Goal: Task Accomplishment & Management: Manage account settings

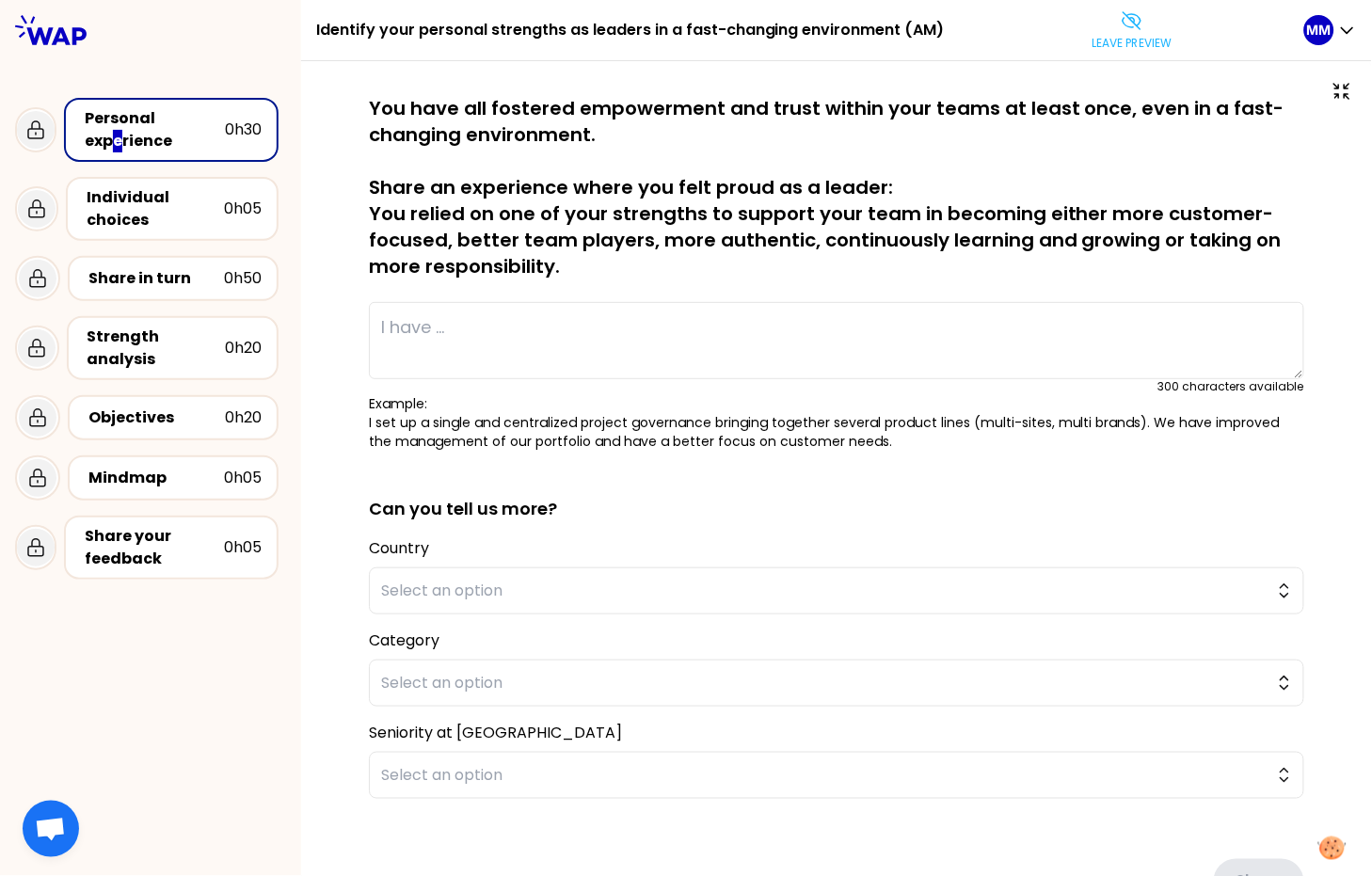
click at [1129, 46] on p "Leave preview" at bounding box center [1133, 43] width 80 height 15
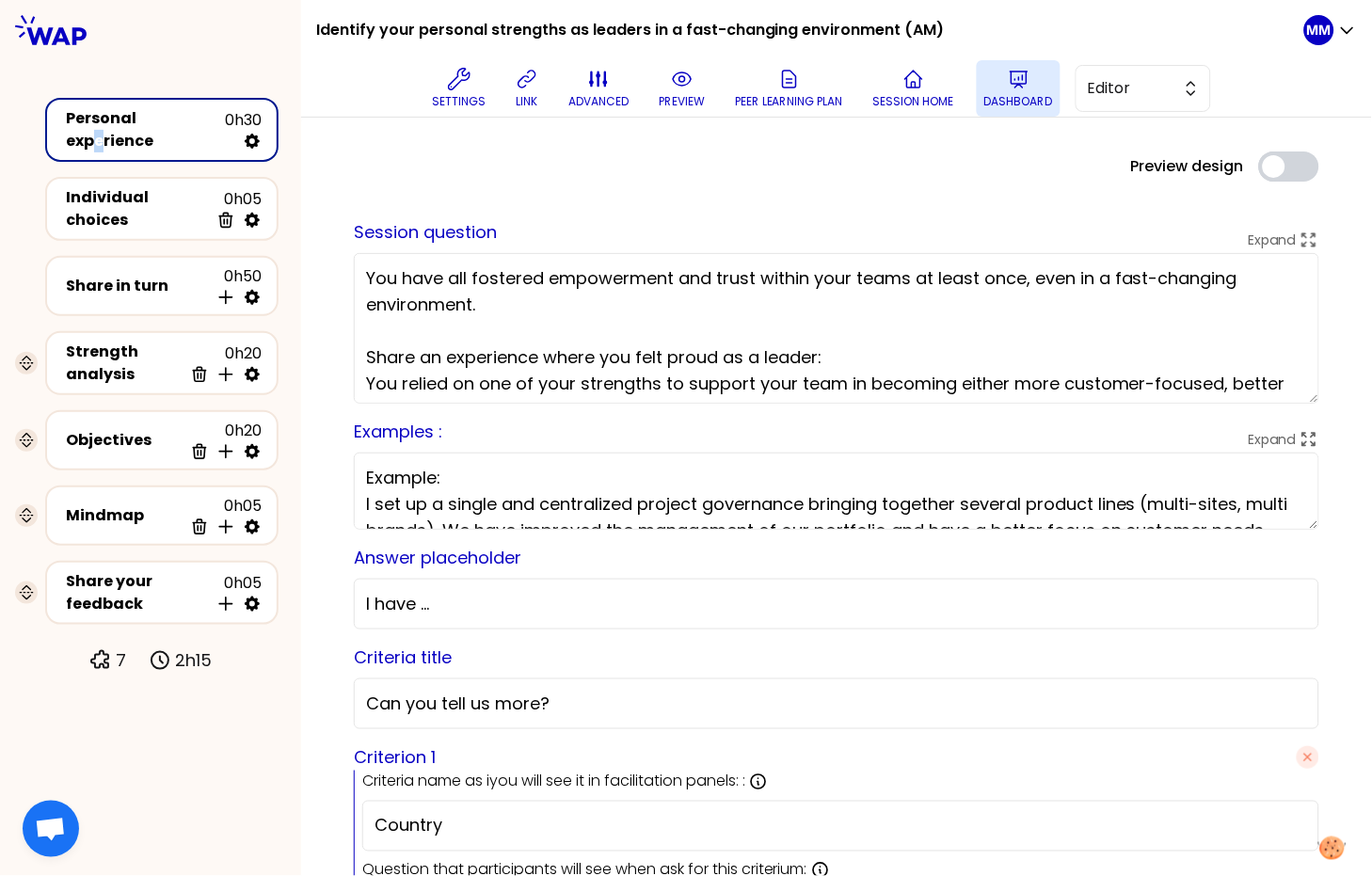
click at [1032, 88] on button "Dashboard" at bounding box center [1018, 88] width 84 height 56
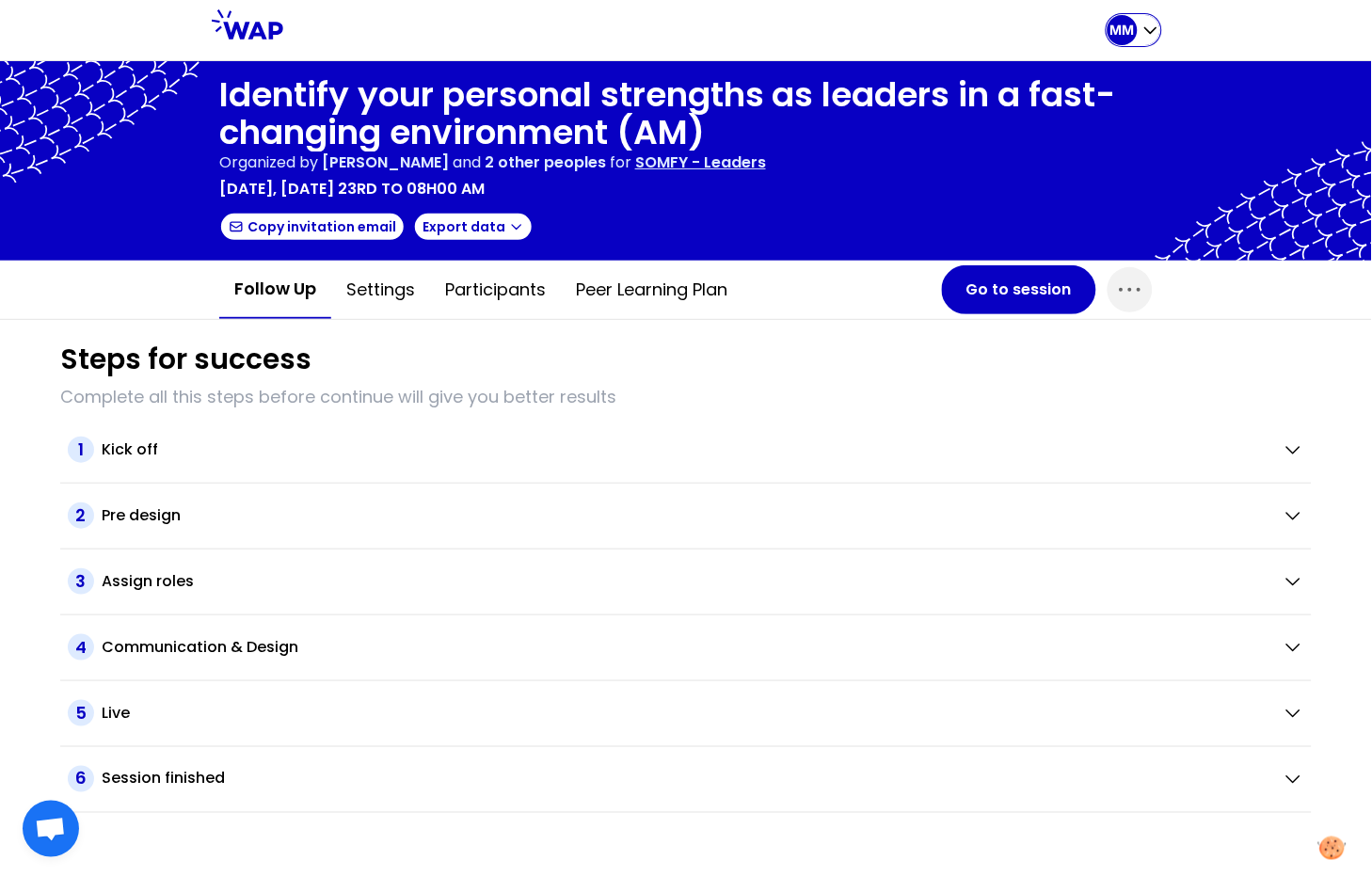
click at [1131, 35] on p "MM" at bounding box center [1122, 31] width 25 height 19
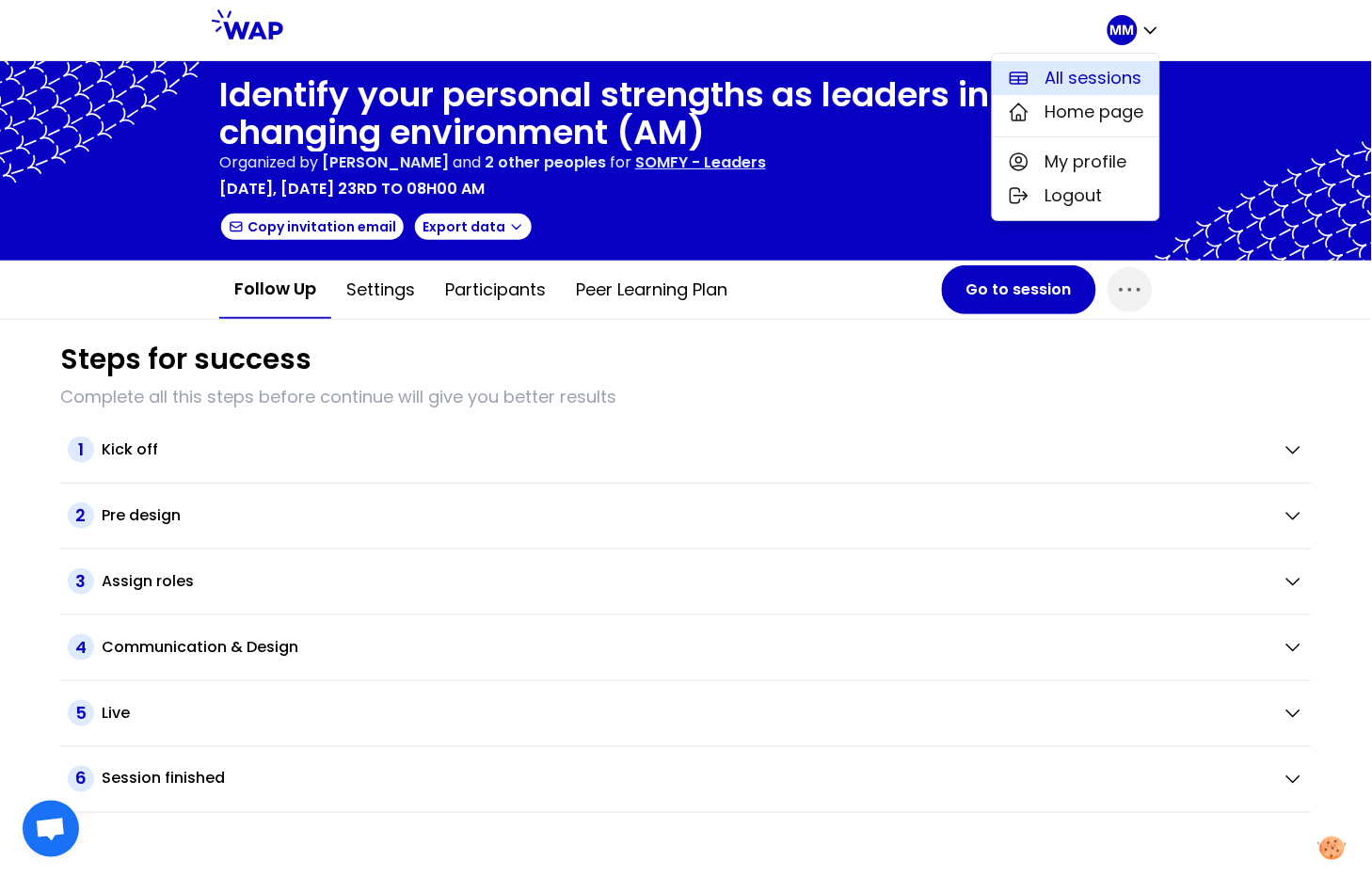
click at [1106, 77] on span "All sessions" at bounding box center [1093, 78] width 97 height 27
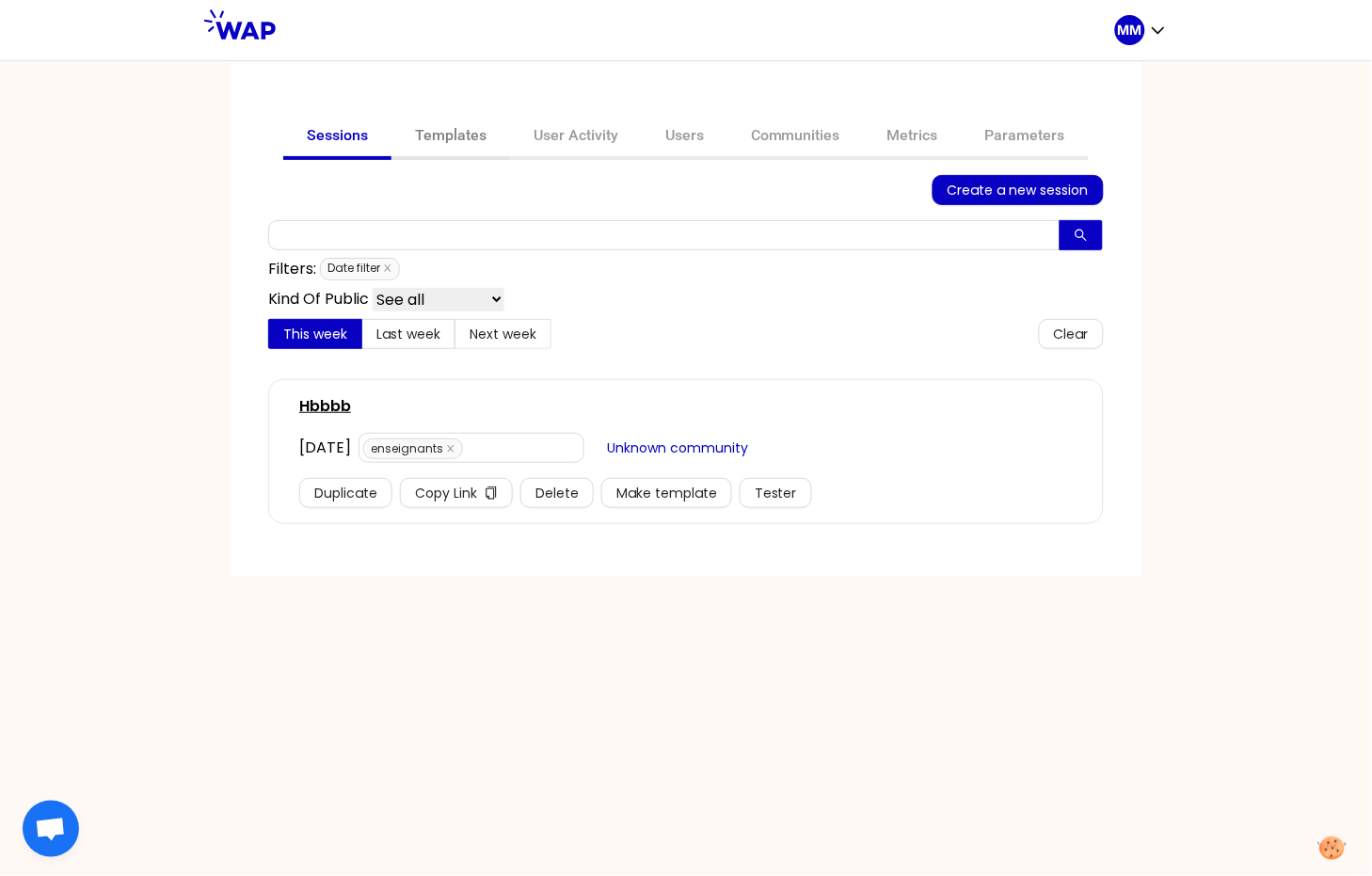
click at [455, 136] on link "Templates" at bounding box center [450, 136] width 118 height 45
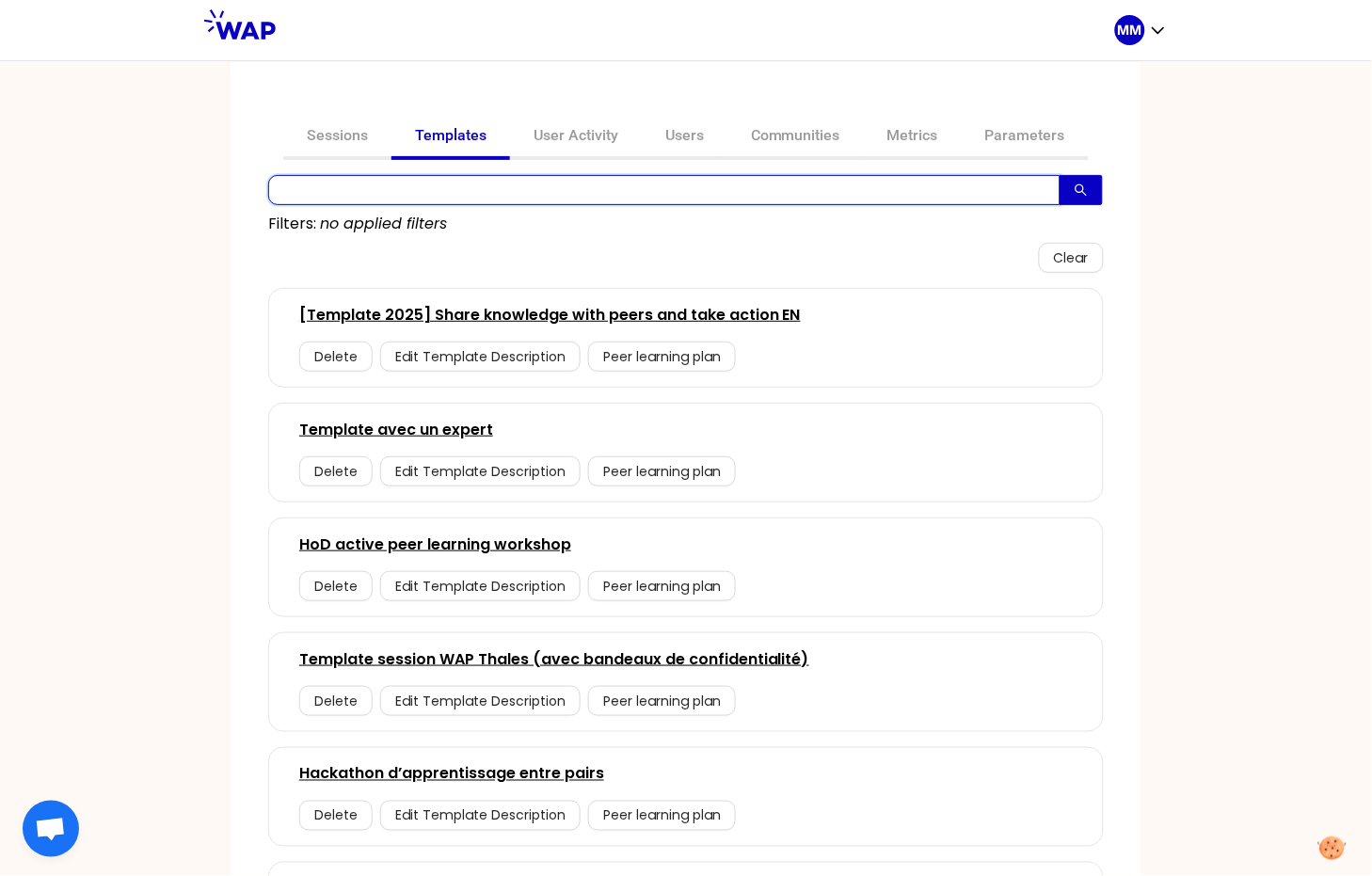
click at [465, 188] on input "text" at bounding box center [664, 190] width 792 height 31
paste input "[PERSON_NAME][EMAIL_ADDRESS][DOMAIN_NAME]"
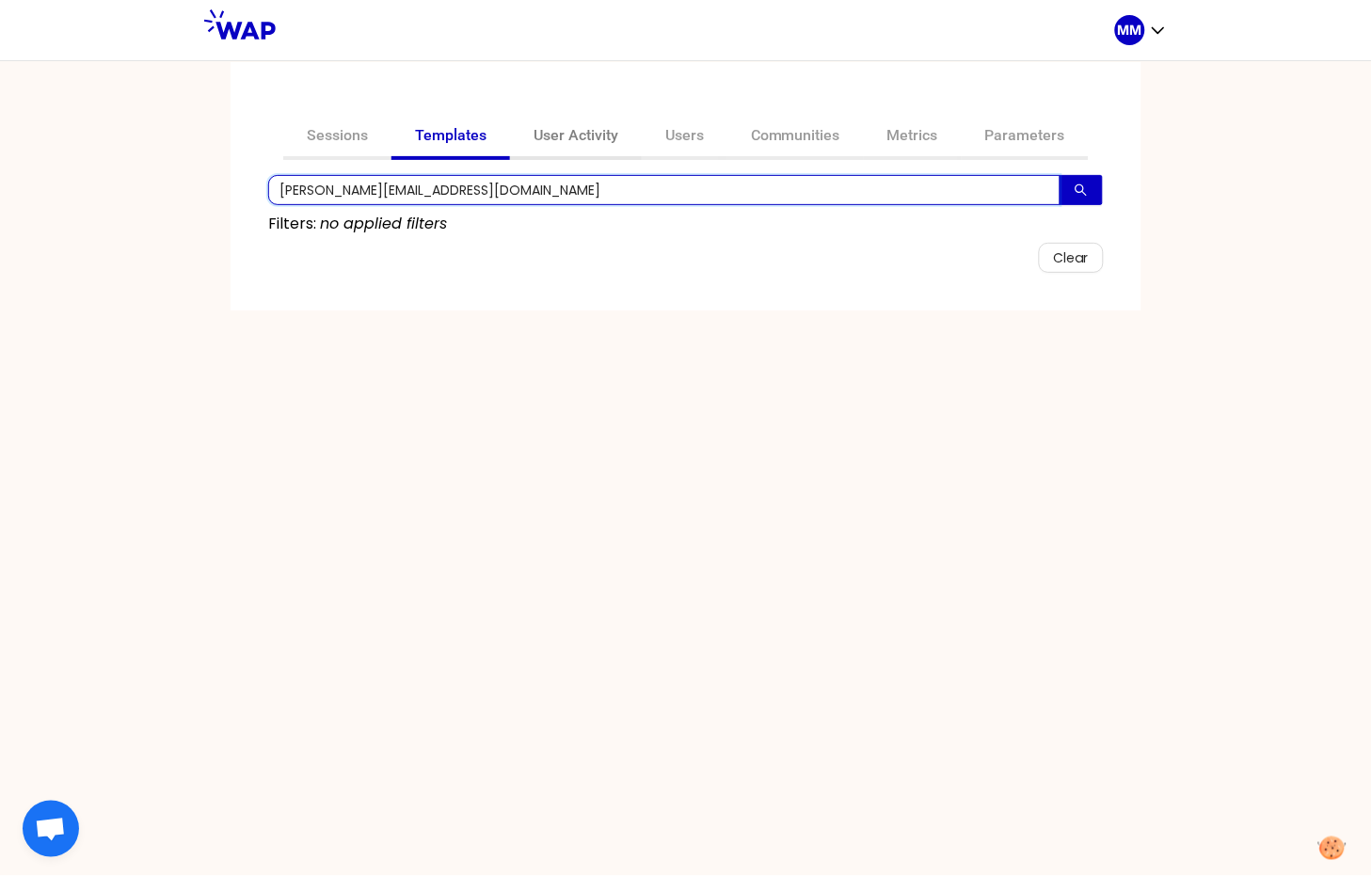
type input "[PERSON_NAME][EMAIL_ADDRESS][DOMAIN_NAME]"
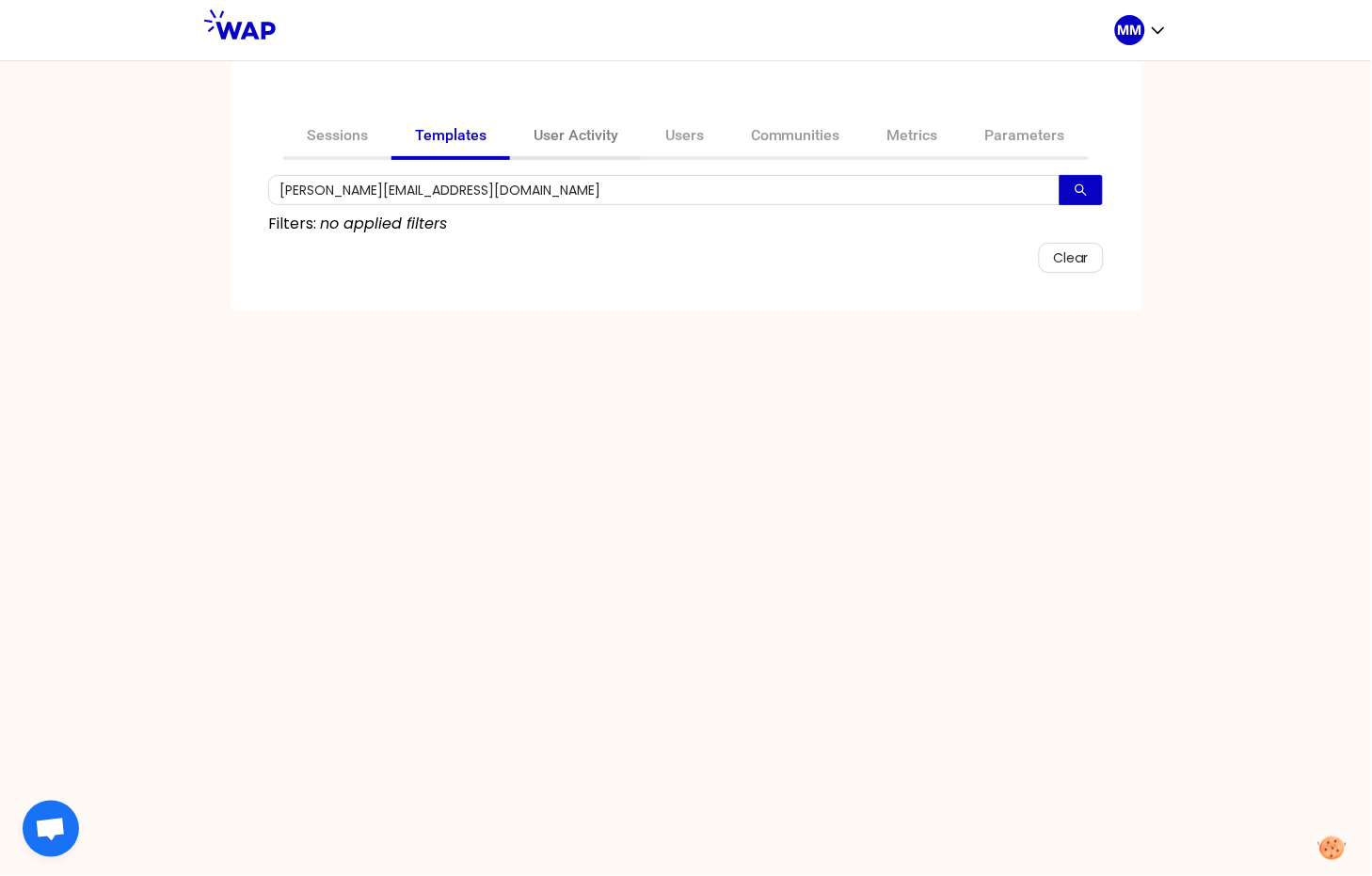
click at [577, 147] on link "User Activity" at bounding box center [575, 136] width 132 height 45
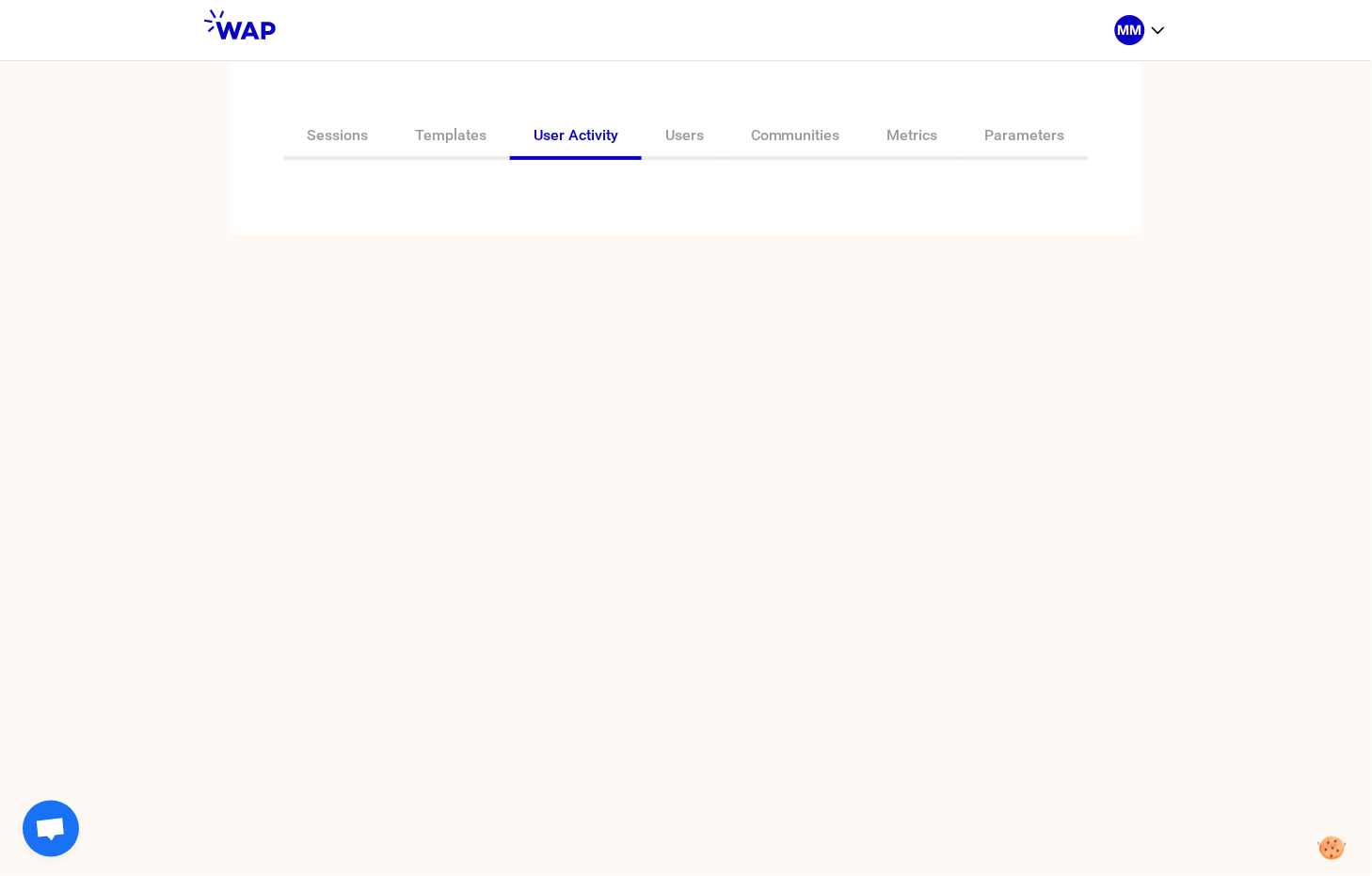
click at [563, 189] on div at bounding box center [686, 186] width 836 height 23
click at [381, 198] on input "text" at bounding box center [675, 200] width 788 height 27
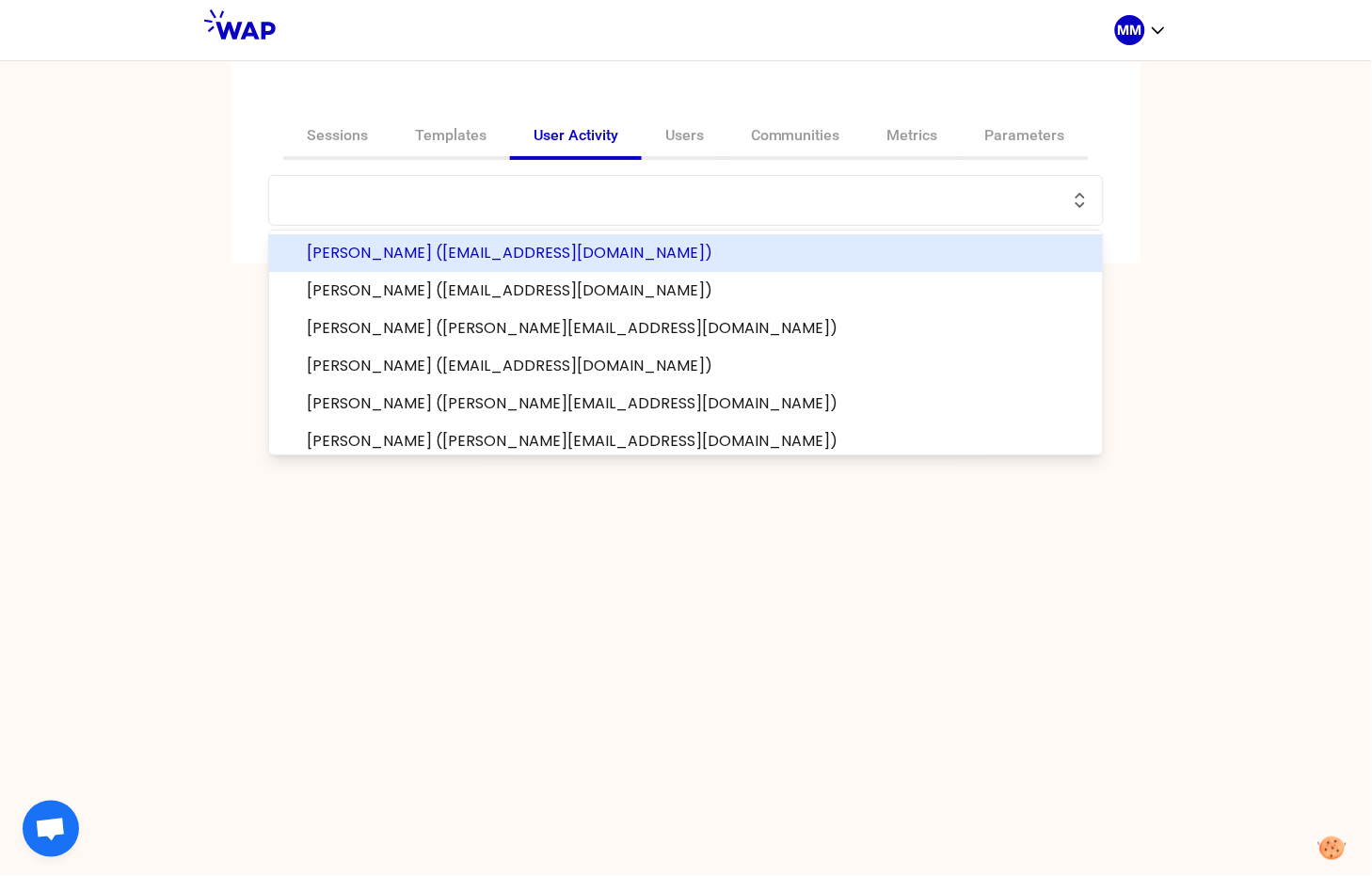
paste input "[PERSON_NAME][EMAIL_ADDRESS][DOMAIN_NAME]"
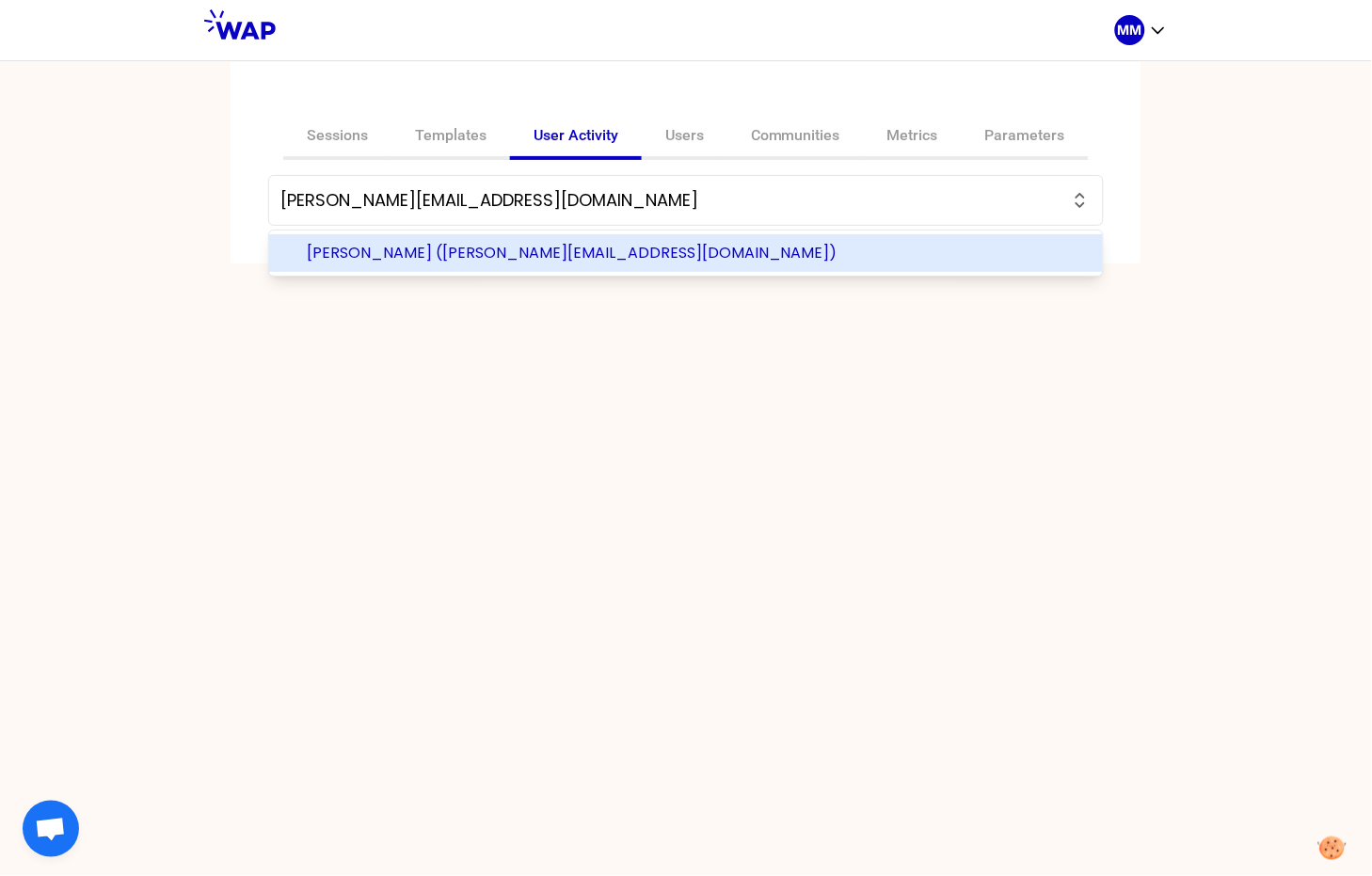
click at [588, 253] on span "DAUDIGNON NICOLAS (nicolas.daudignon@thalesgroup.com)" at bounding box center [696, 253] width 780 height 23
type input "DAUDIGNON NICOLAS (nicolas.daudignon@thalesgroup.com)"
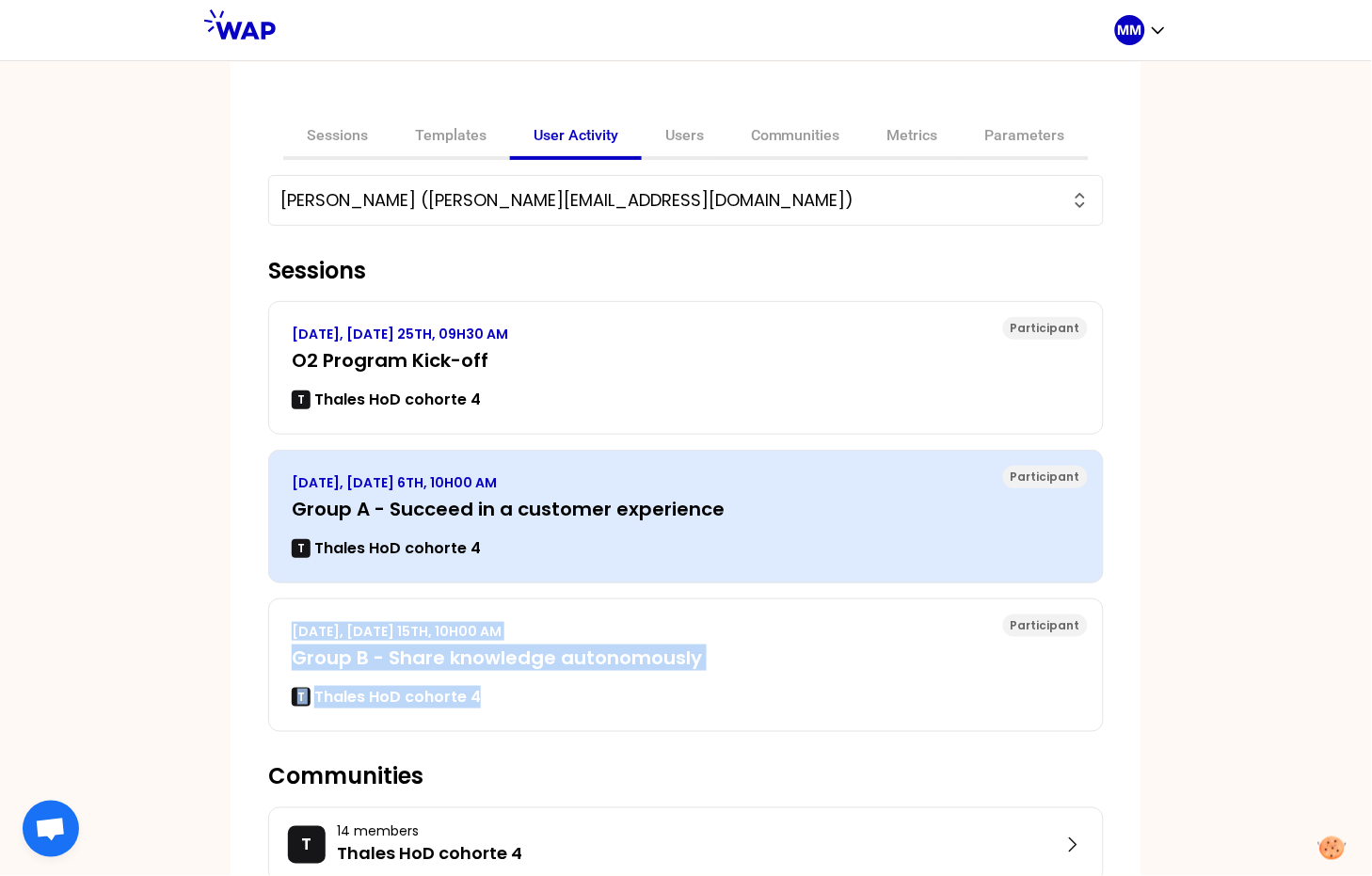
scroll to position [43, 0]
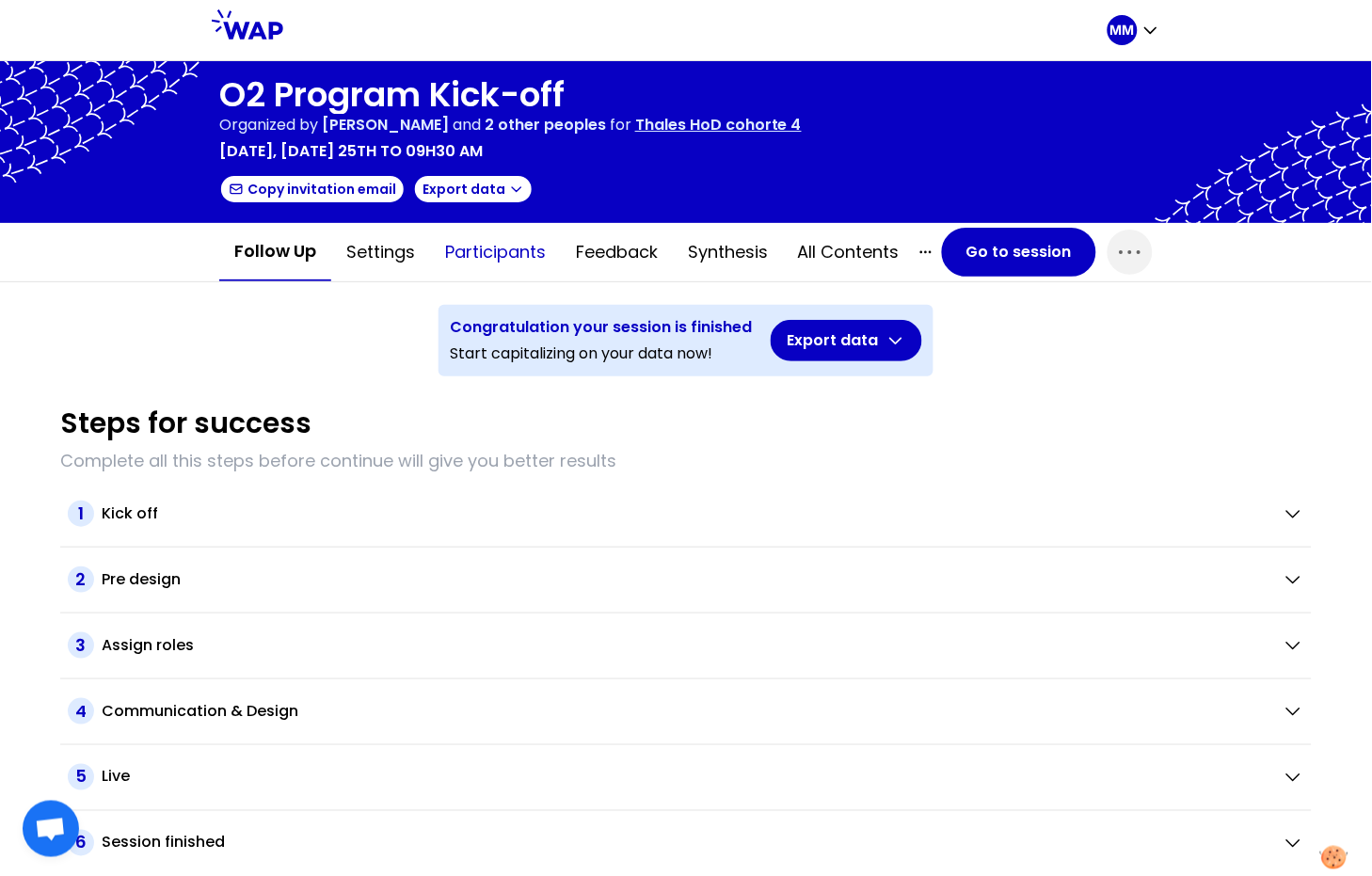
click at [473, 253] on button "Participants" at bounding box center [495, 252] width 131 height 56
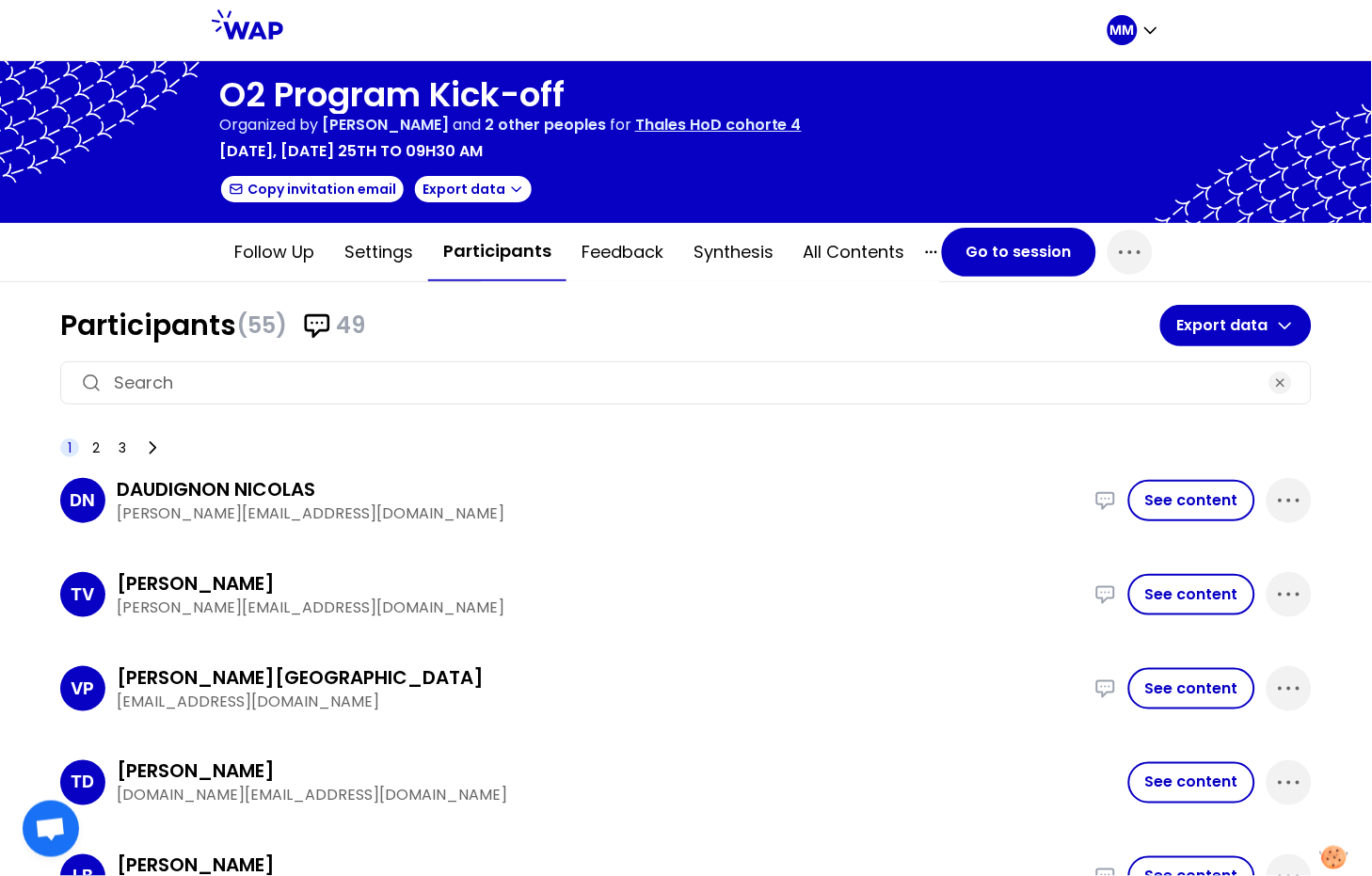
drag, startPoint x: 591, startPoint y: 244, endPoint x: 565, endPoint y: 282, distance: 46.0
click at [591, 245] on button "Feedback" at bounding box center [622, 252] width 112 height 56
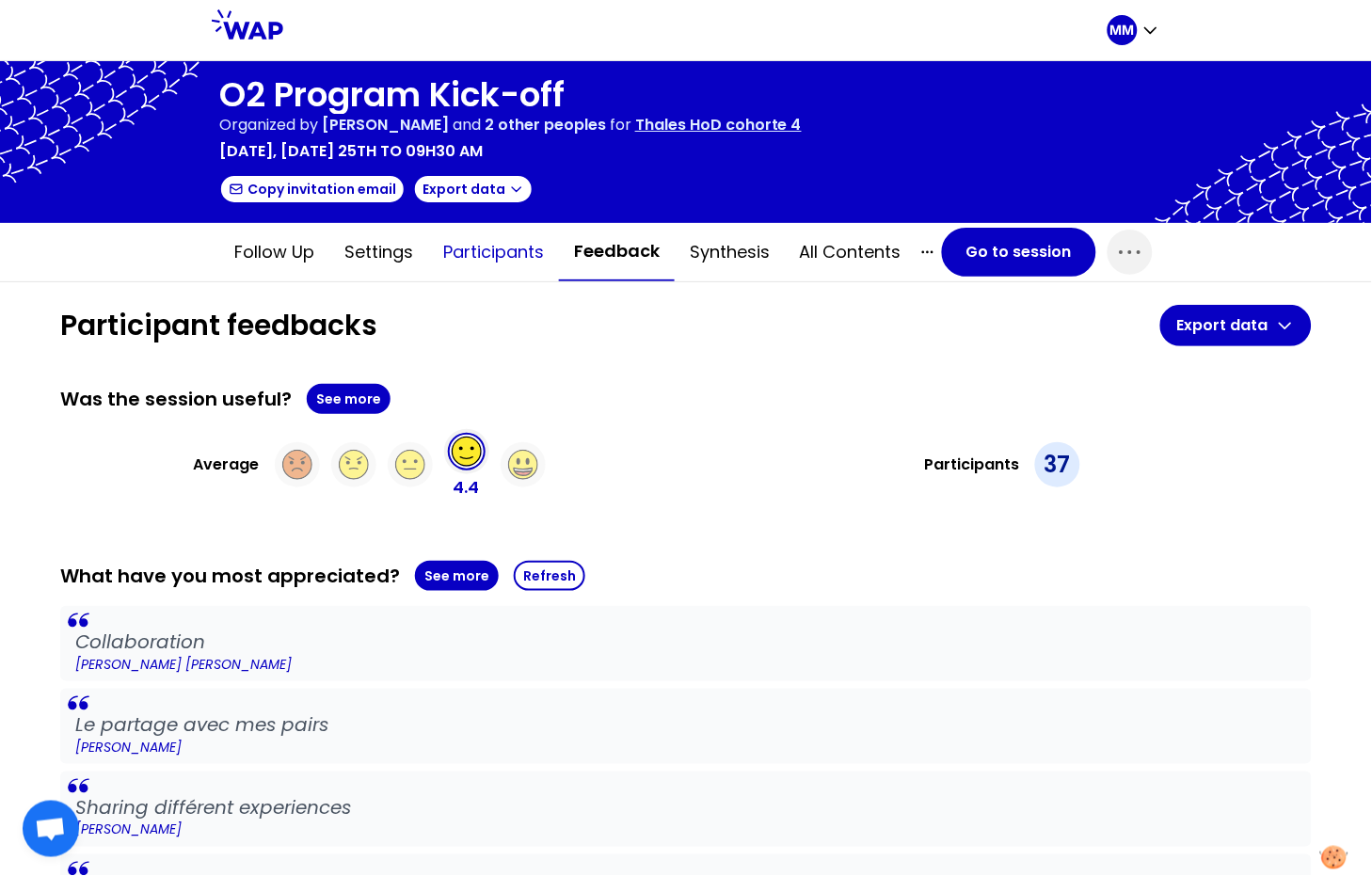
click at [509, 250] on button "Participants" at bounding box center [493, 252] width 131 height 56
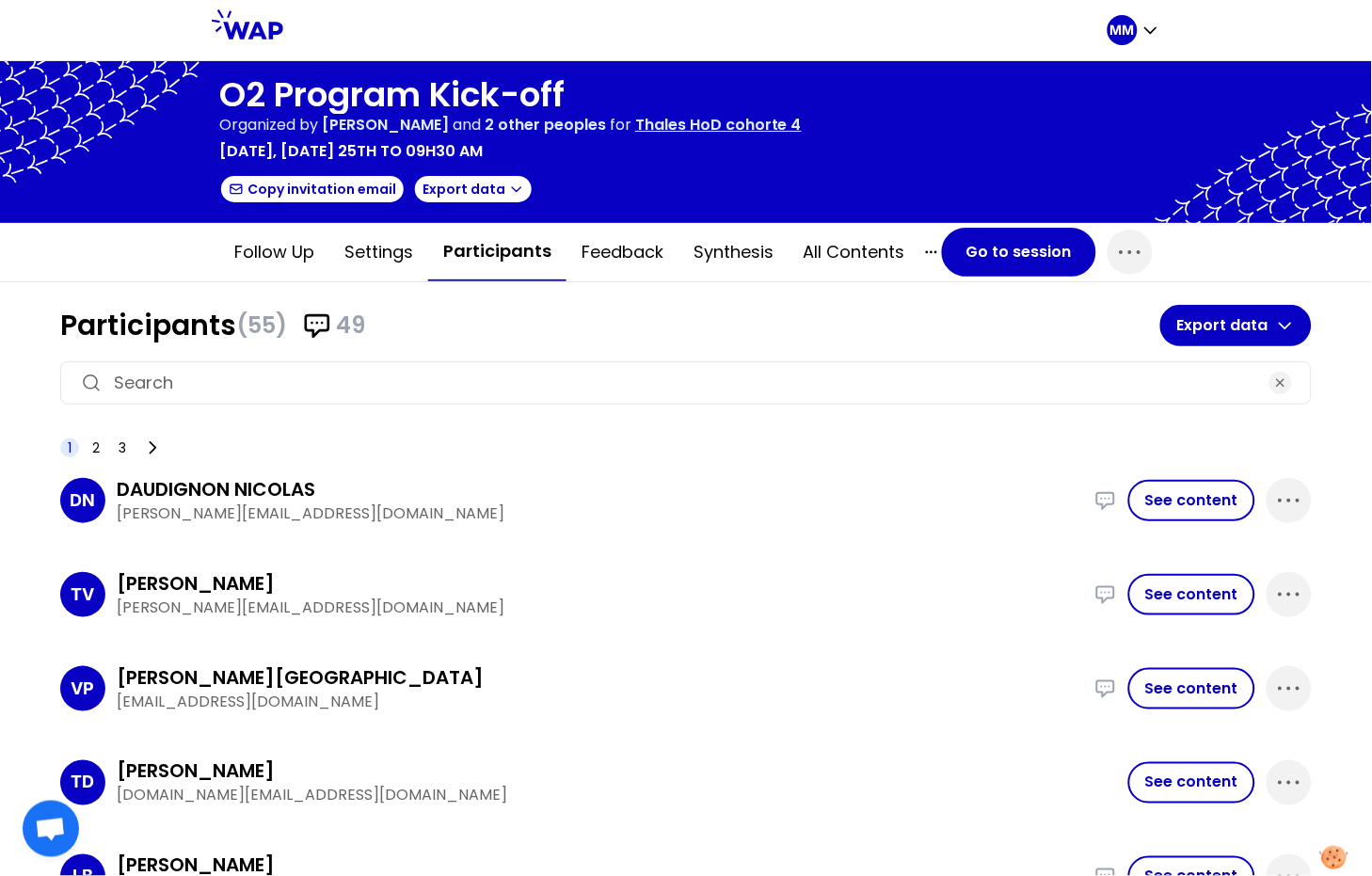
click at [306, 372] on input at bounding box center [685, 383] width 1144 height 27
paste input "nicolas.daudignon@thalesgroup.com"
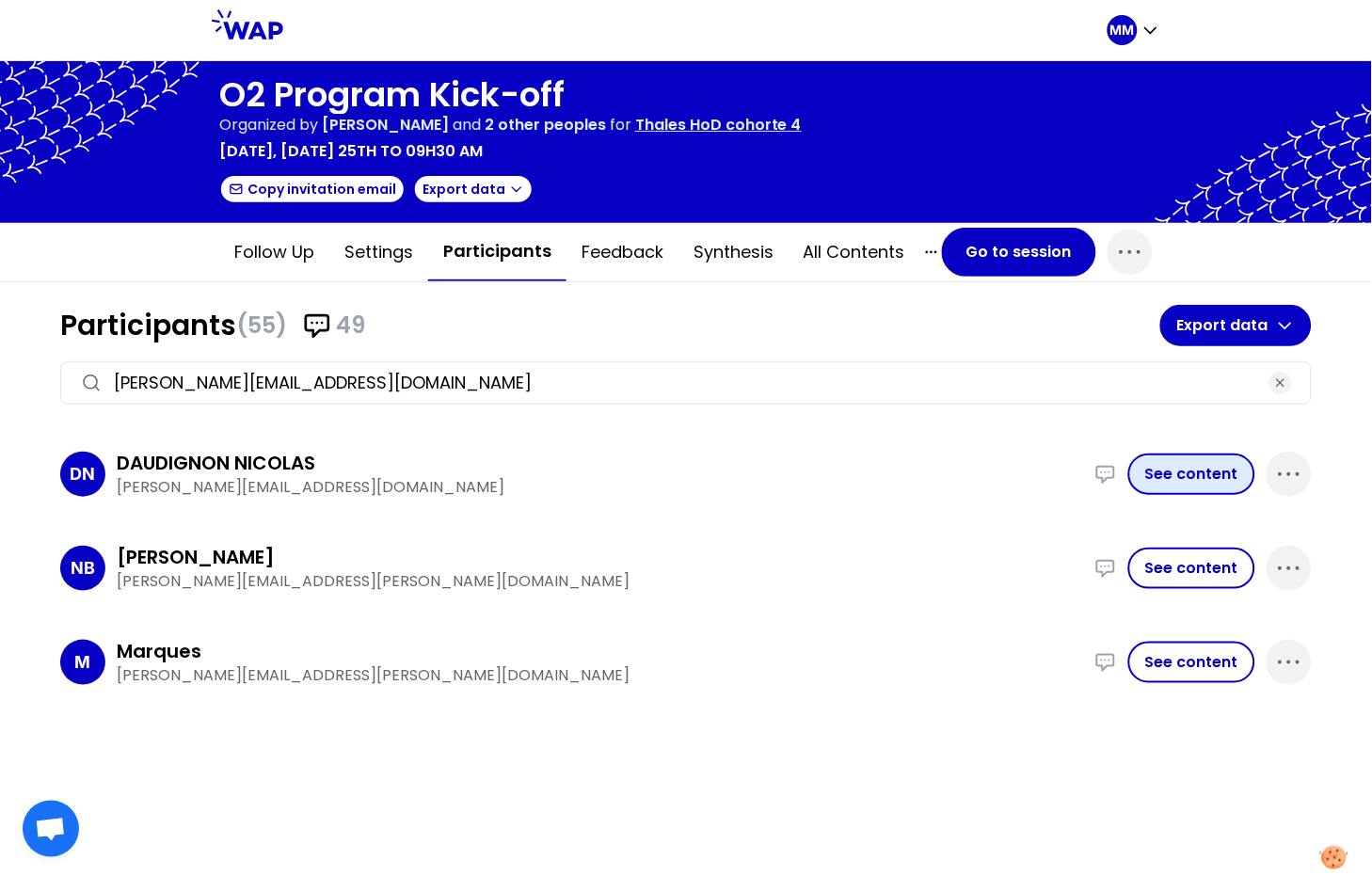
type input "nicolas.daudignon@thalesgroup.com"
click at [1200, 469] on button "See content" at bounding box center [1191, 473] width 127 height 41
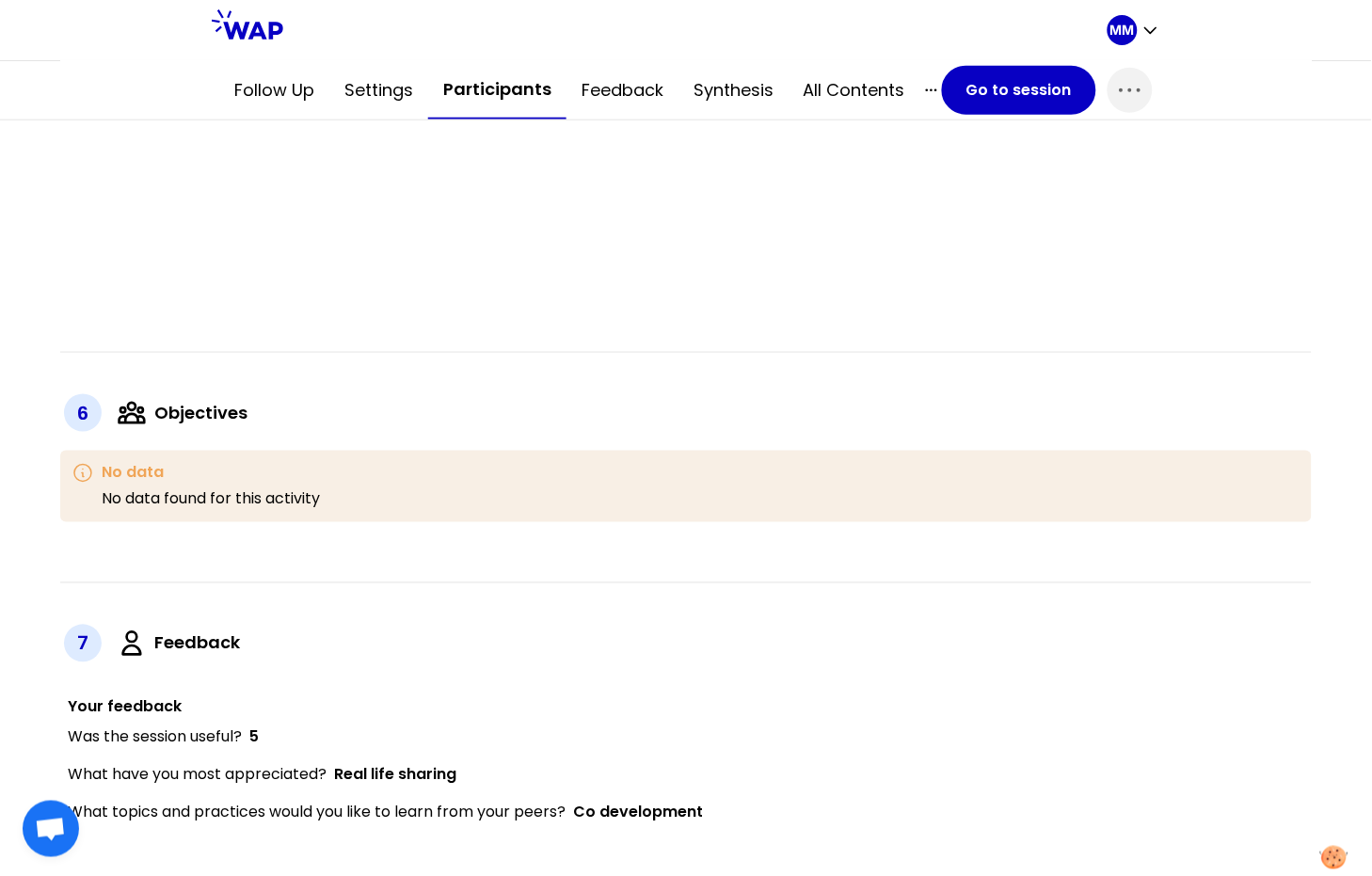
scroll to position [1958, 0]
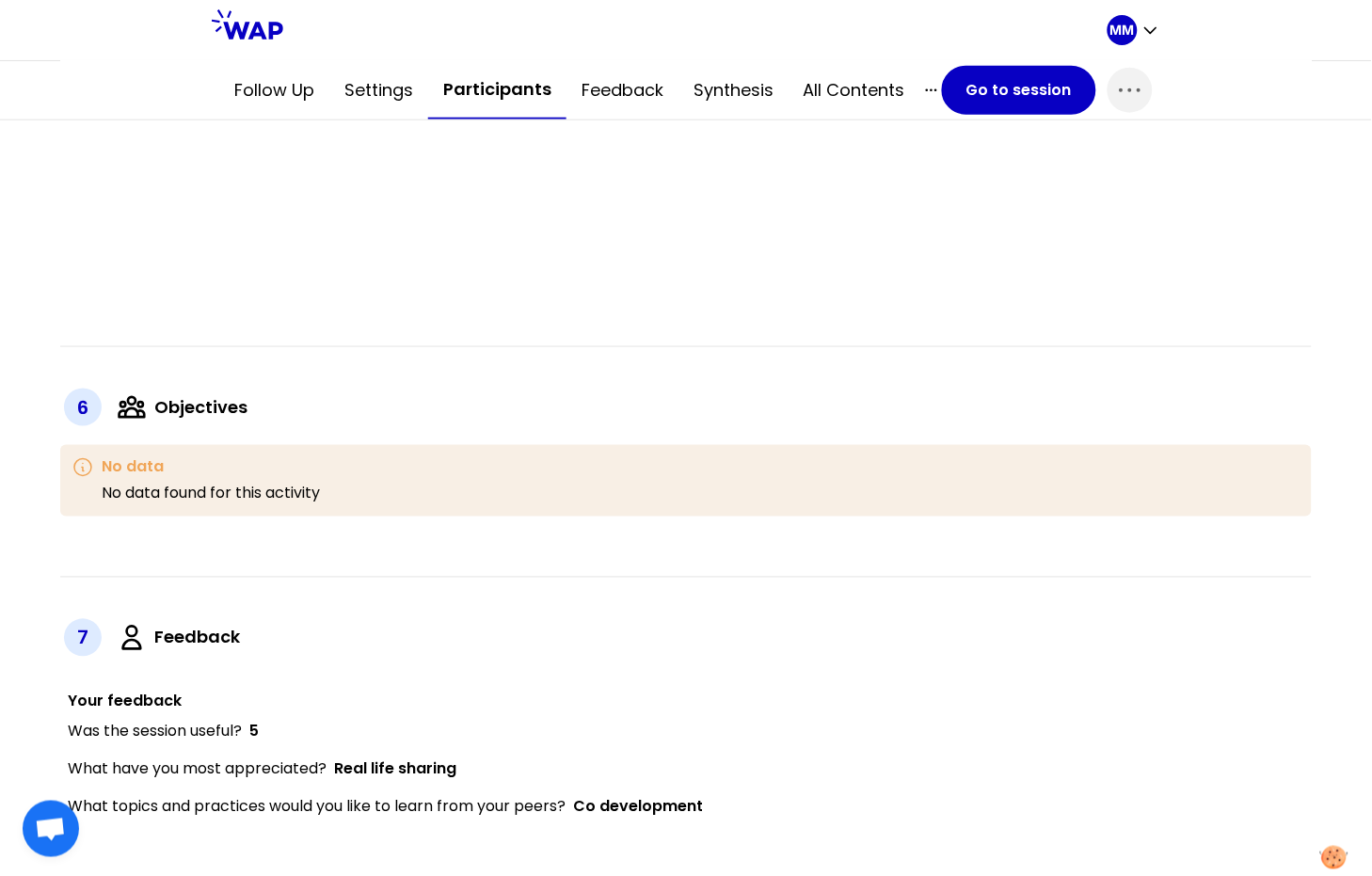
click at [407, 759] on span "Real life sharing" at bounding box center [395, 769] width 122 height 22
drag, startPoint x: 456, startPoint y: 764, endPoint x: 337, endPoint y: 766, distance: 119.0
click at [337, 766] on span "Real life sharing" at bounding box center [395, 769] width 122 height 22
copy span "Real life sharing"
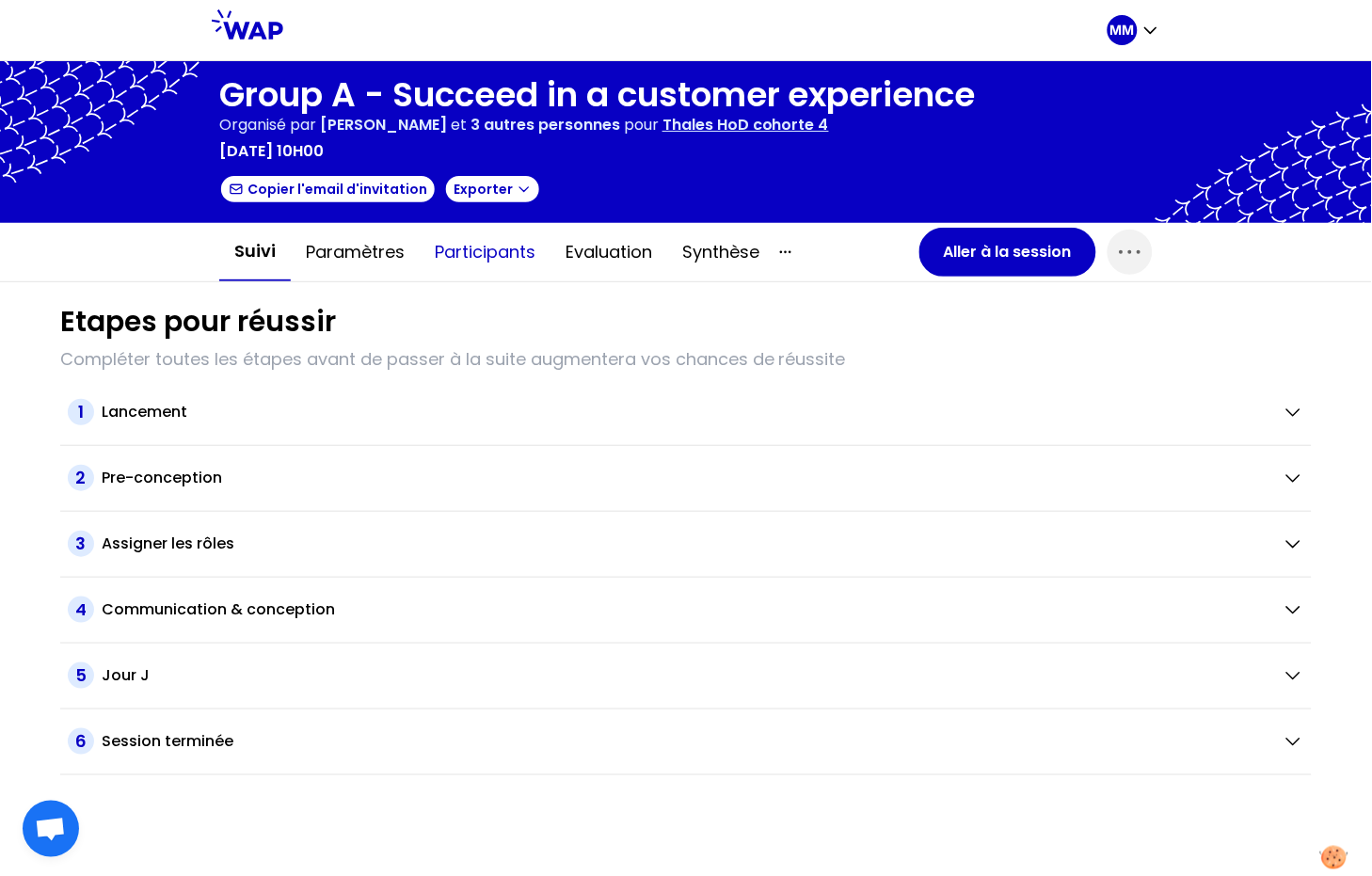
click at [515, 243] on button "Participants" at bounding box center [485, 252] width 131 height 56
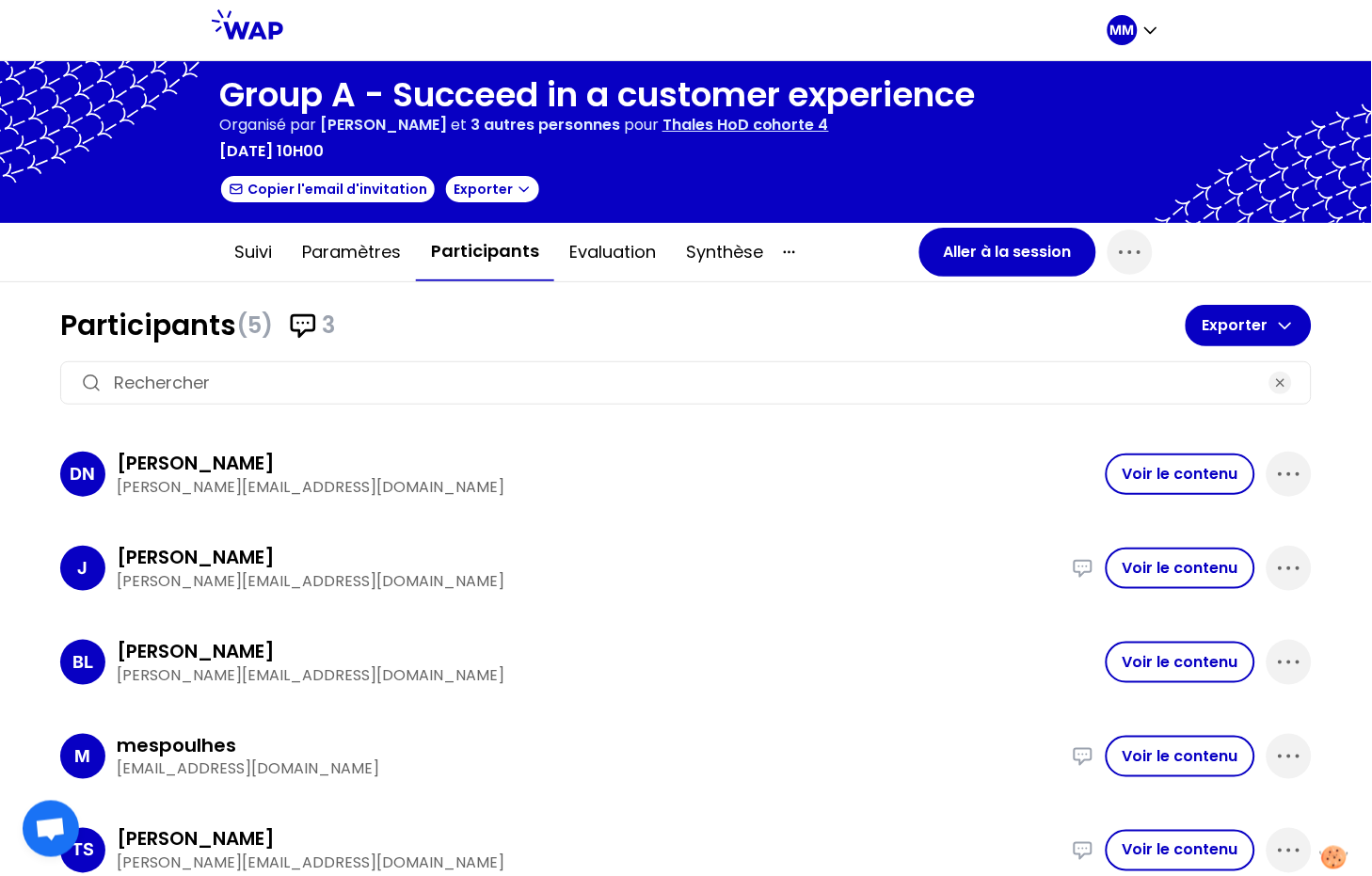
click at [473, 362] on div at bounding box center [685, 383] width 1251 height 43
click at [471, 370] on input at bounding box center [685, 383] width 1144 height 27
paste input "Real life sharing"
type input "Real life sharing"
click at [1170, 474] on button "Voir le contenu" at bounding box center [1180, 473] width 150 height 41
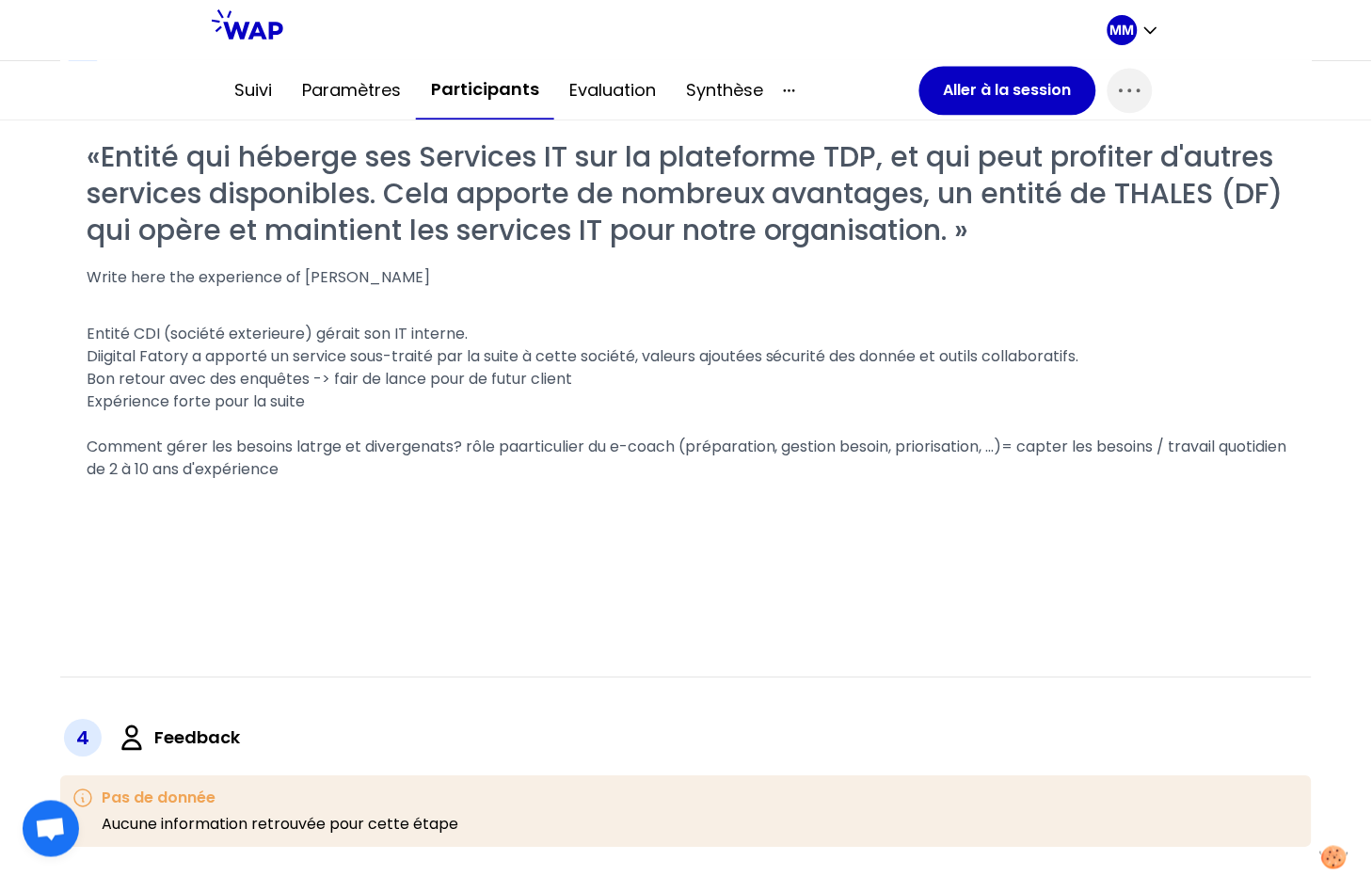
scroll to position [995, 0]
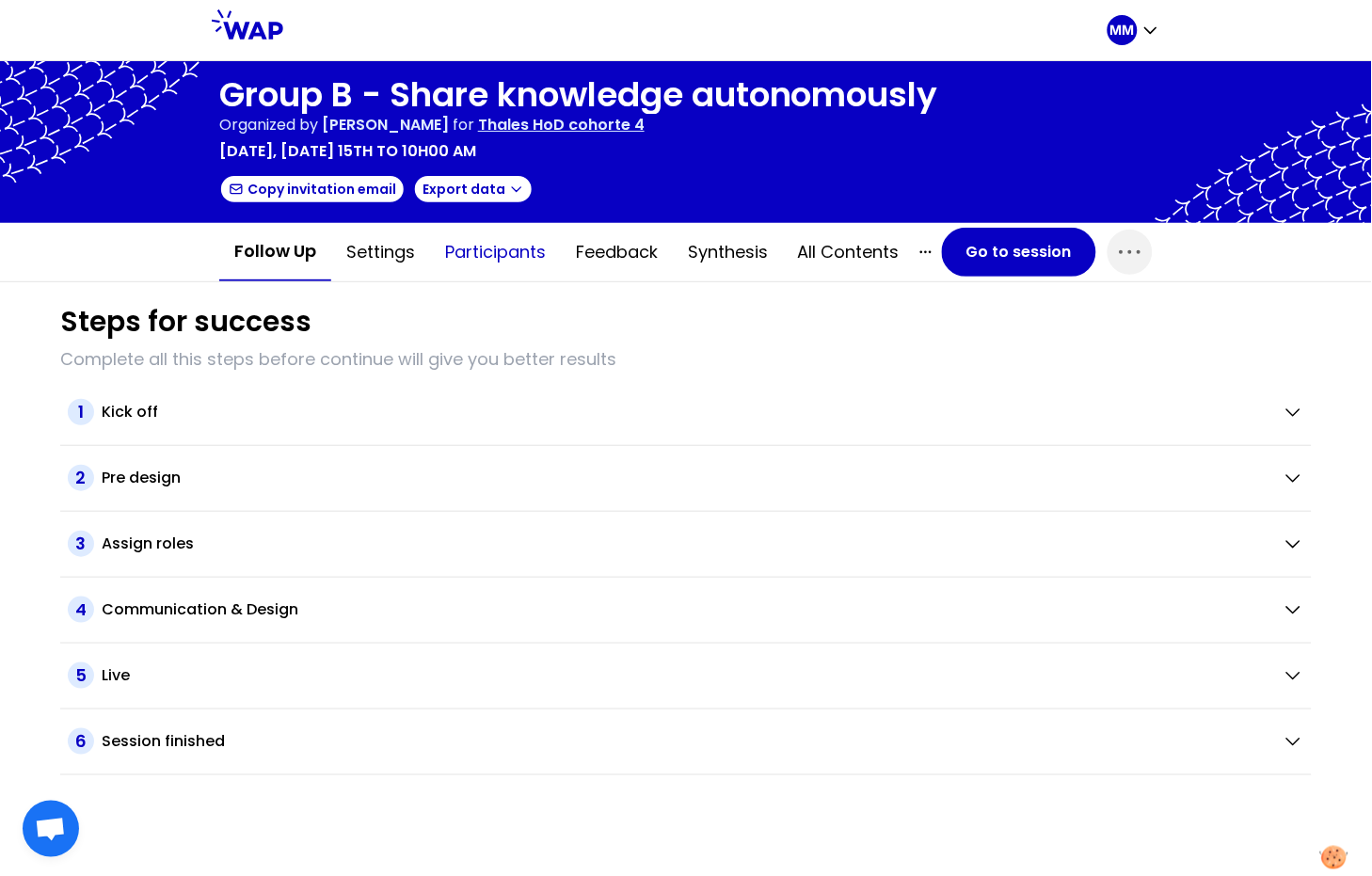
click at [517, 250] on button "Participants" at bounding box center [495, 252] width 131 height 56
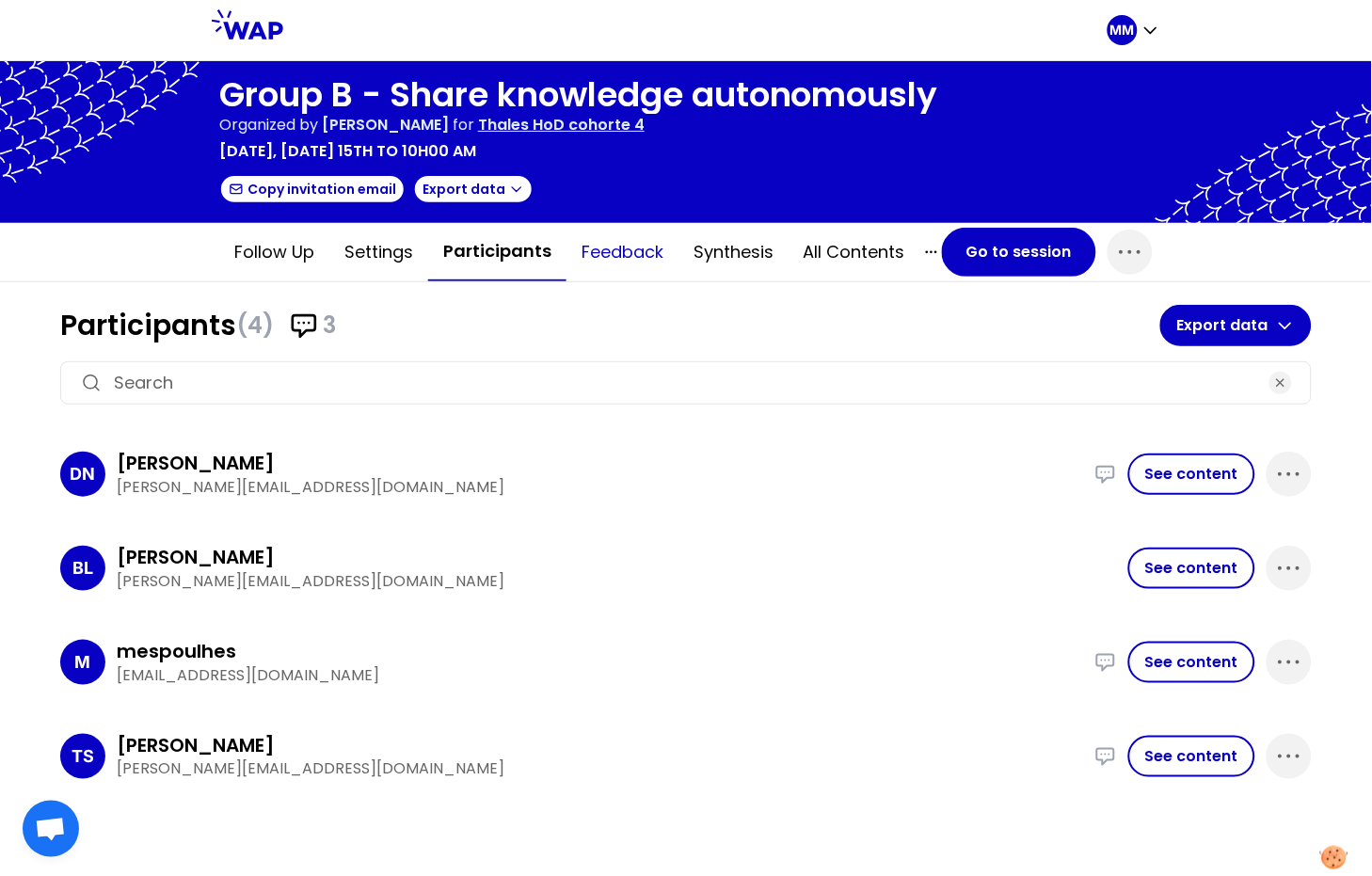
click at [604, 258] on button "Feedback" at bounding box center [622, 252] width 112 height 56
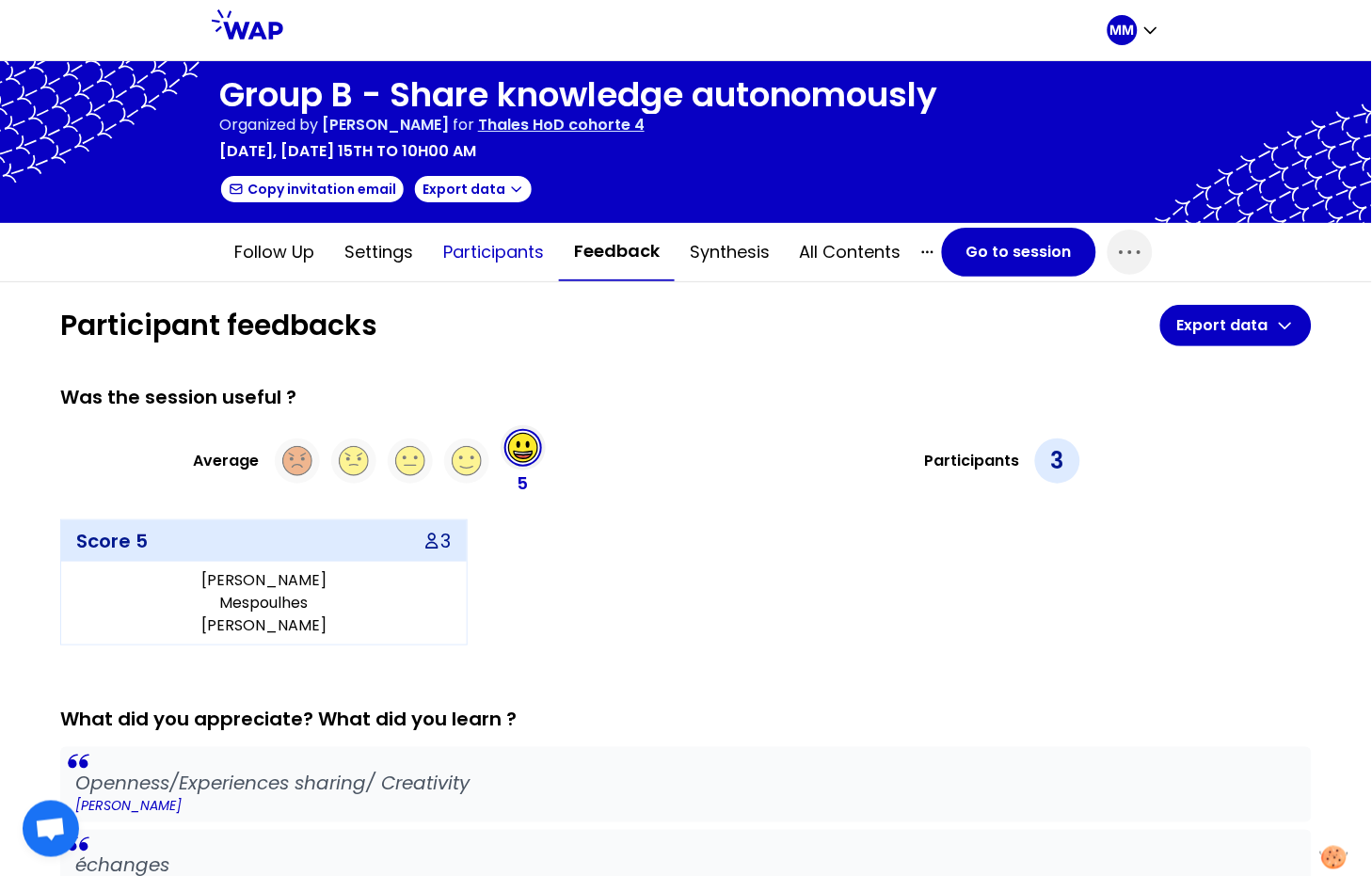
click at [477, 235] on button "Participants" at bounding box center [493, 252] width 131 height 56
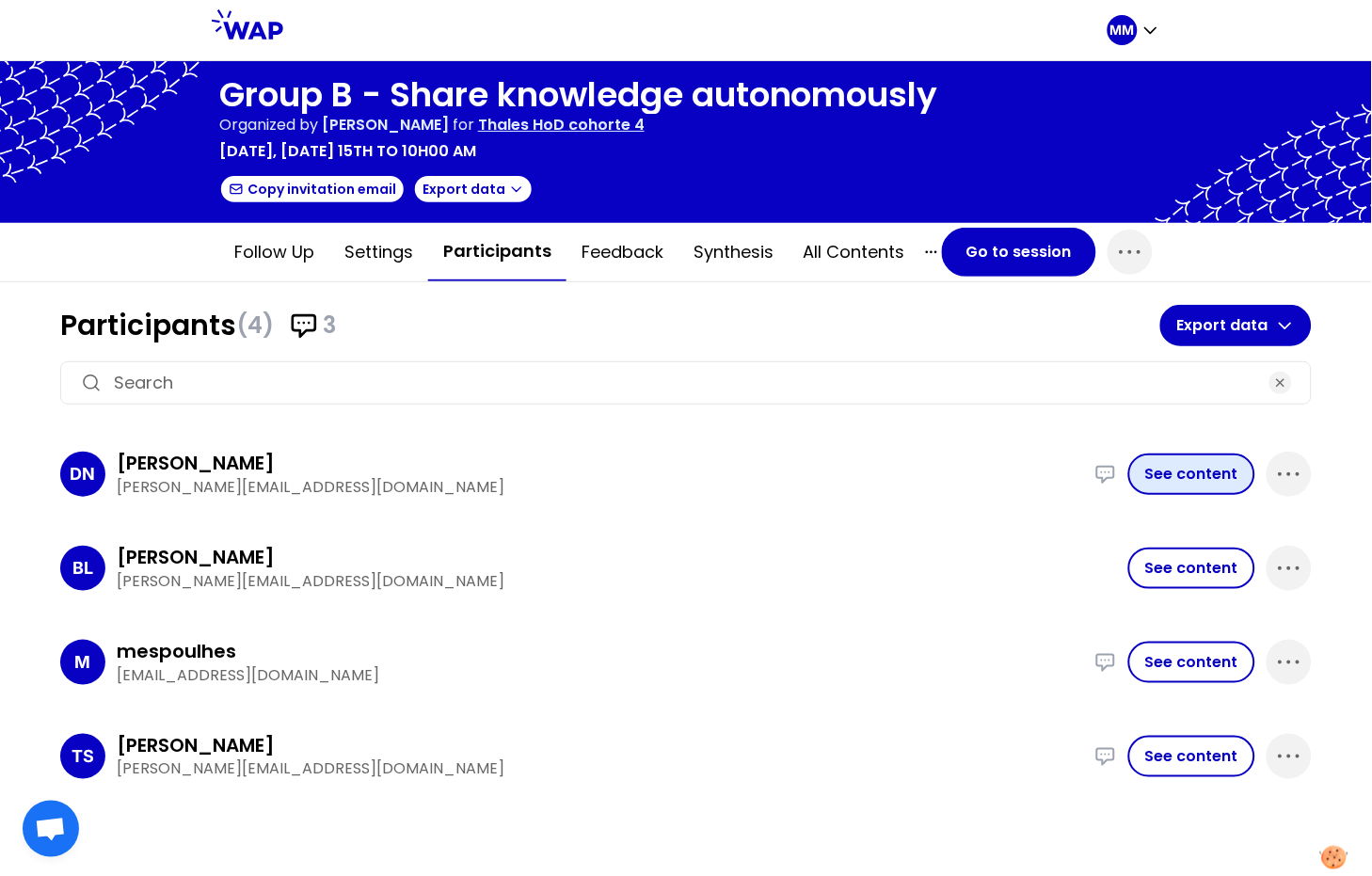
click at [1198, 459] on button "See content" at bounding box center [1191, 473] width 127 height 41
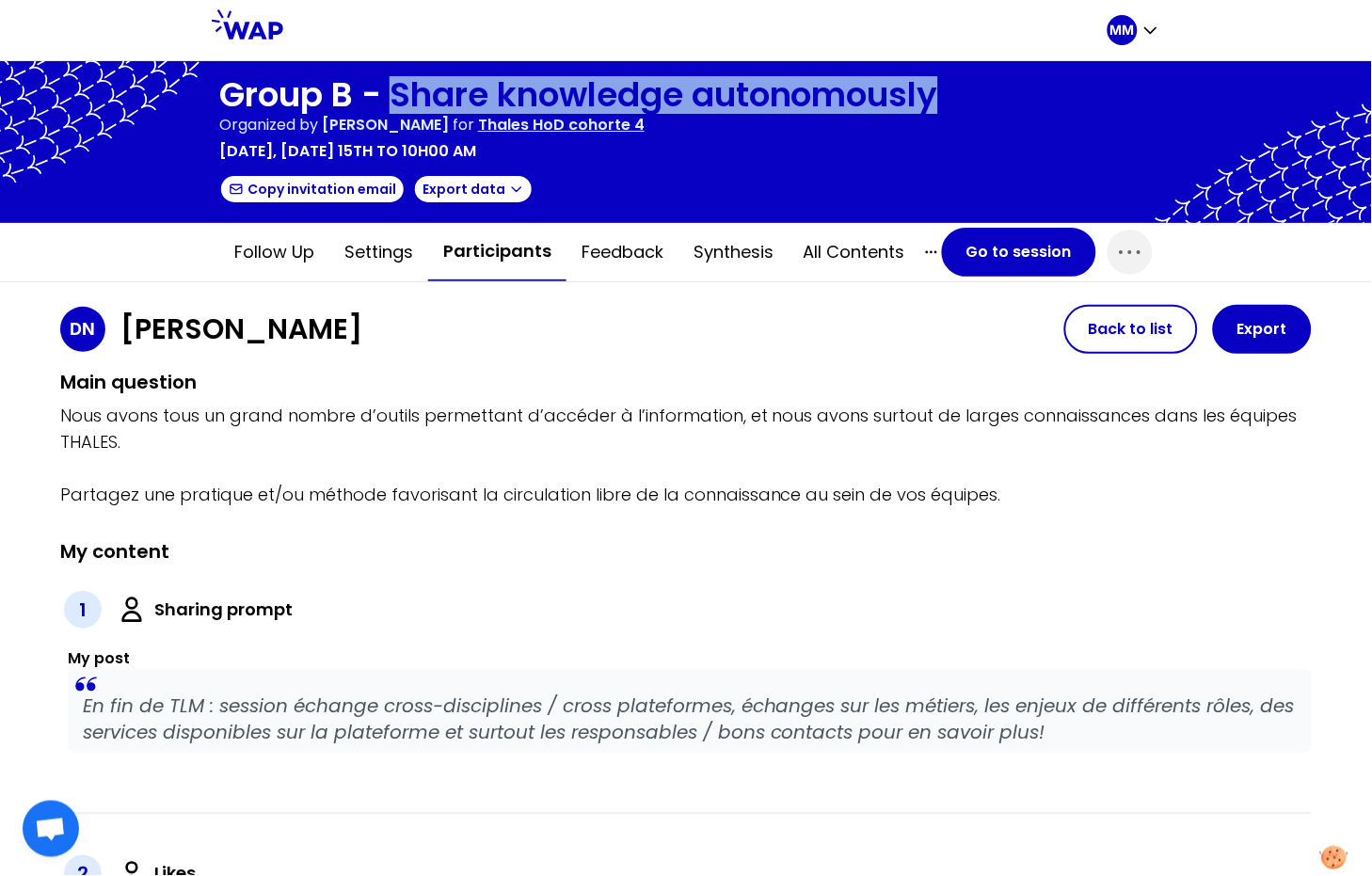
drag, startPoint x: 387, startPoint y: 92, endPoint x: 938, endPoint y: 98, distance: 551.0
click at [938, 98] on h1 "Group B - Share knowledge autonomously" at bounding box center [578, 94] width 718 height 37
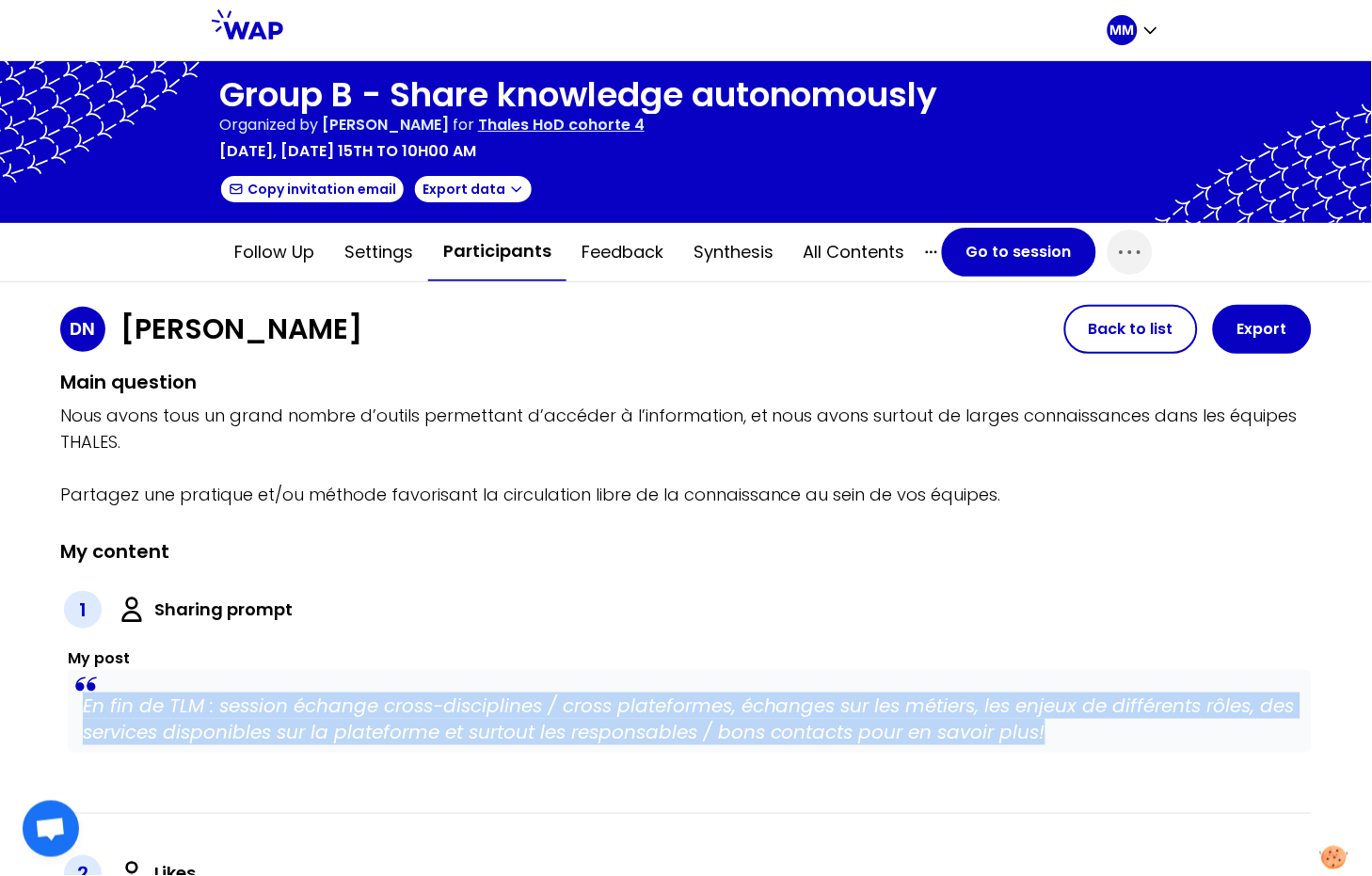
drag, startPoint x: 1104, startPoint y: 724, endPoint x: 48, endPoint y: 701, distance: 1056.3
copy p "En fin de TLM : session échange cross-disciplines / cross plateformes, échanges…"
click at [1047, 270] on button "Go to session" at bounding box center [1019, 252] width 155 height 49
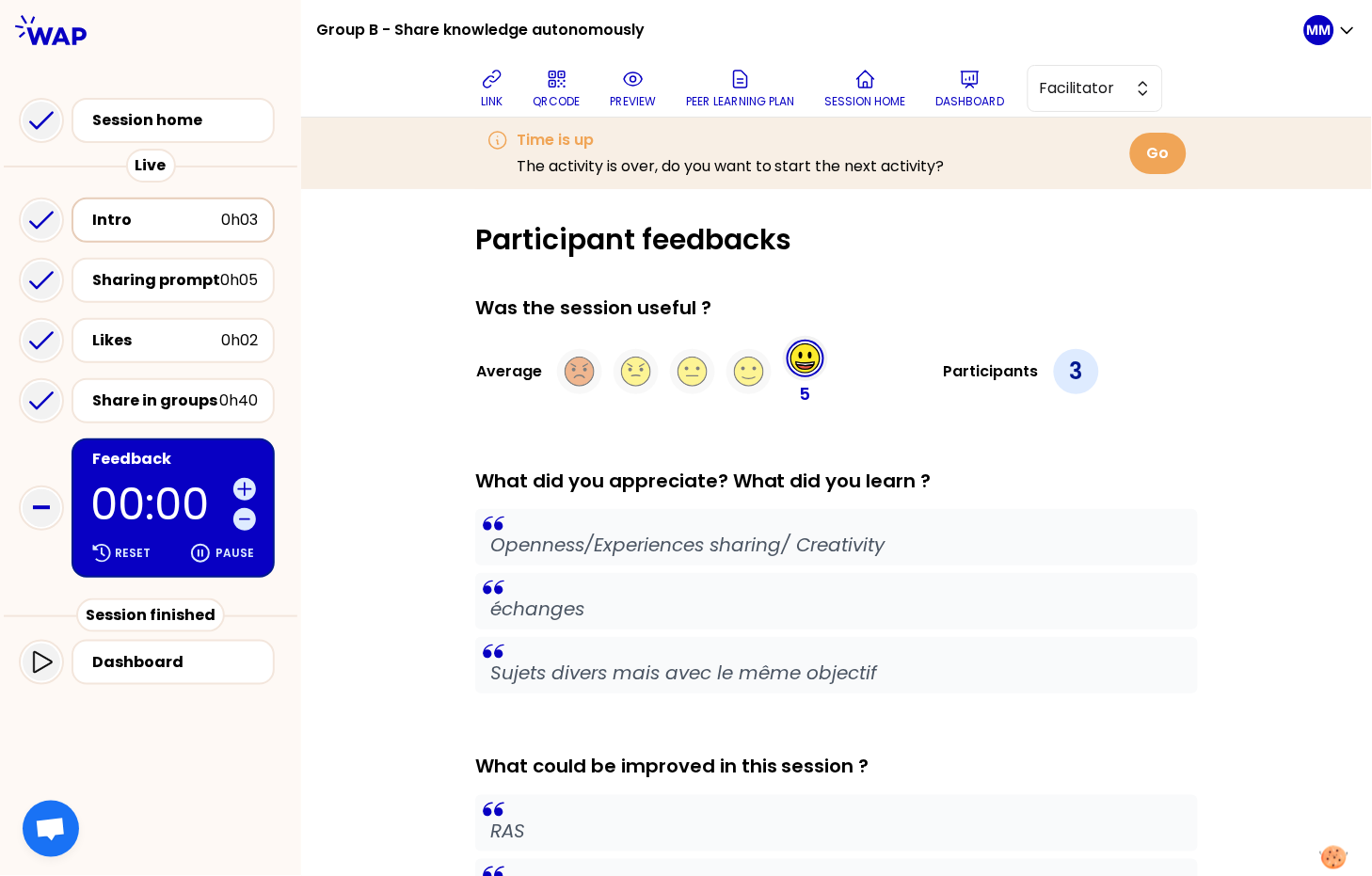
drag, startPoint x: 200, startPoint y: 231, endPoint x: 261, endPoint y: 217, distance: 62.6
click at [200, 231] on div "Intro 0h03" at bounding box center [173, 220] width 169 height 27
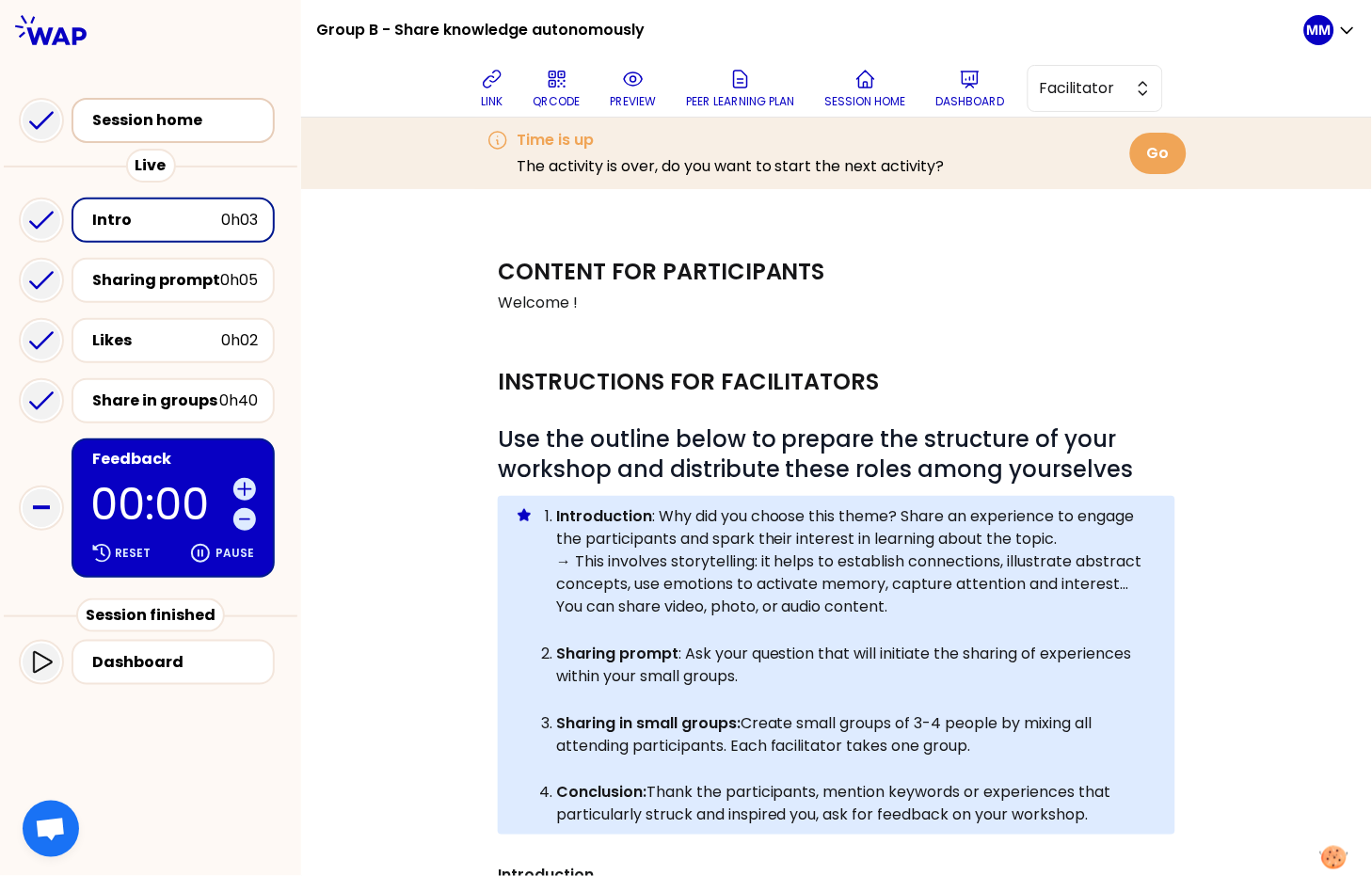
click at [175, 107] on div "Session home" at bounding box center [177, 120] width 177 height 27
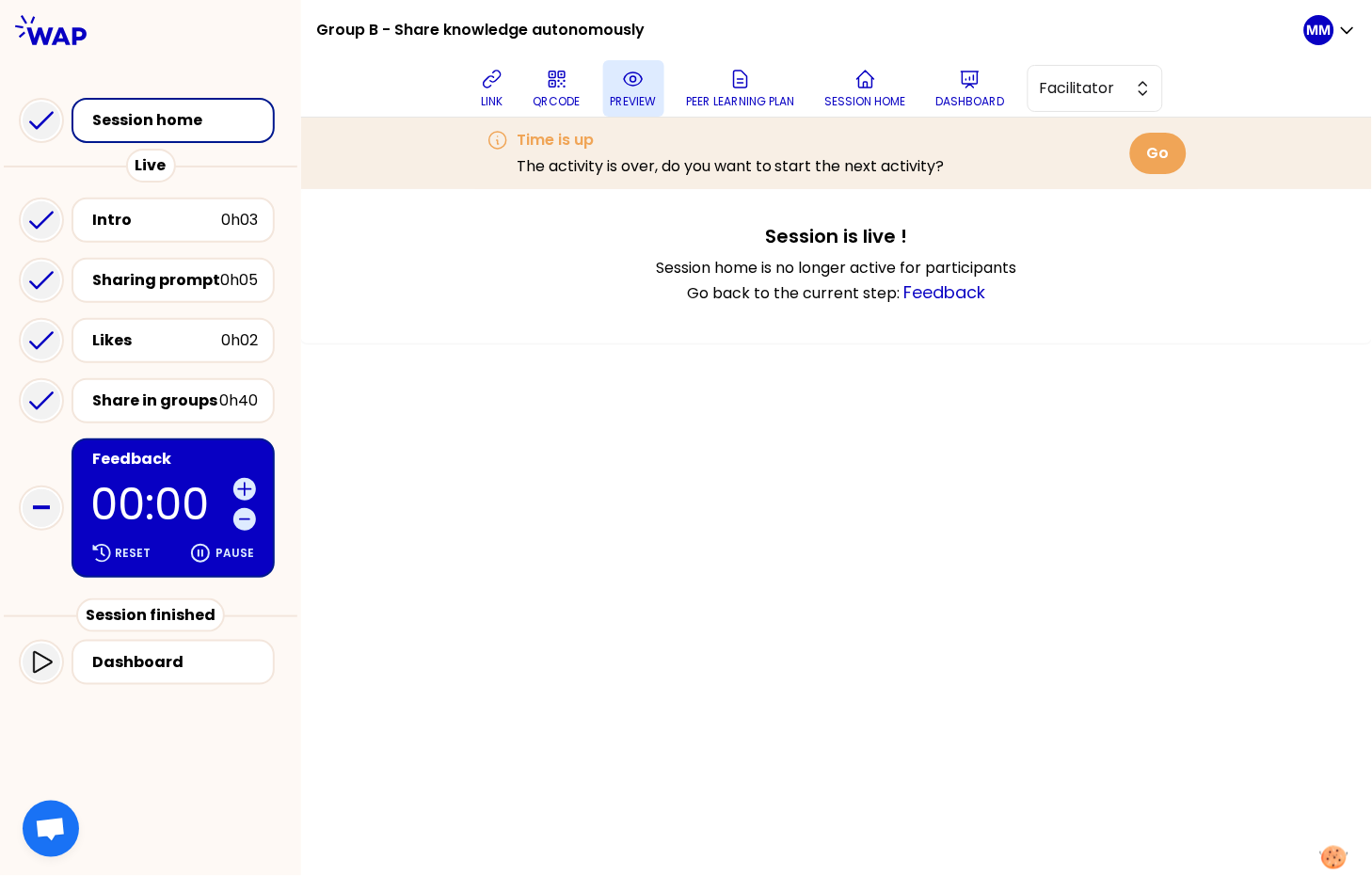
click at [632, 87] on icon at bounding box center [634, 79] width 23 height 23
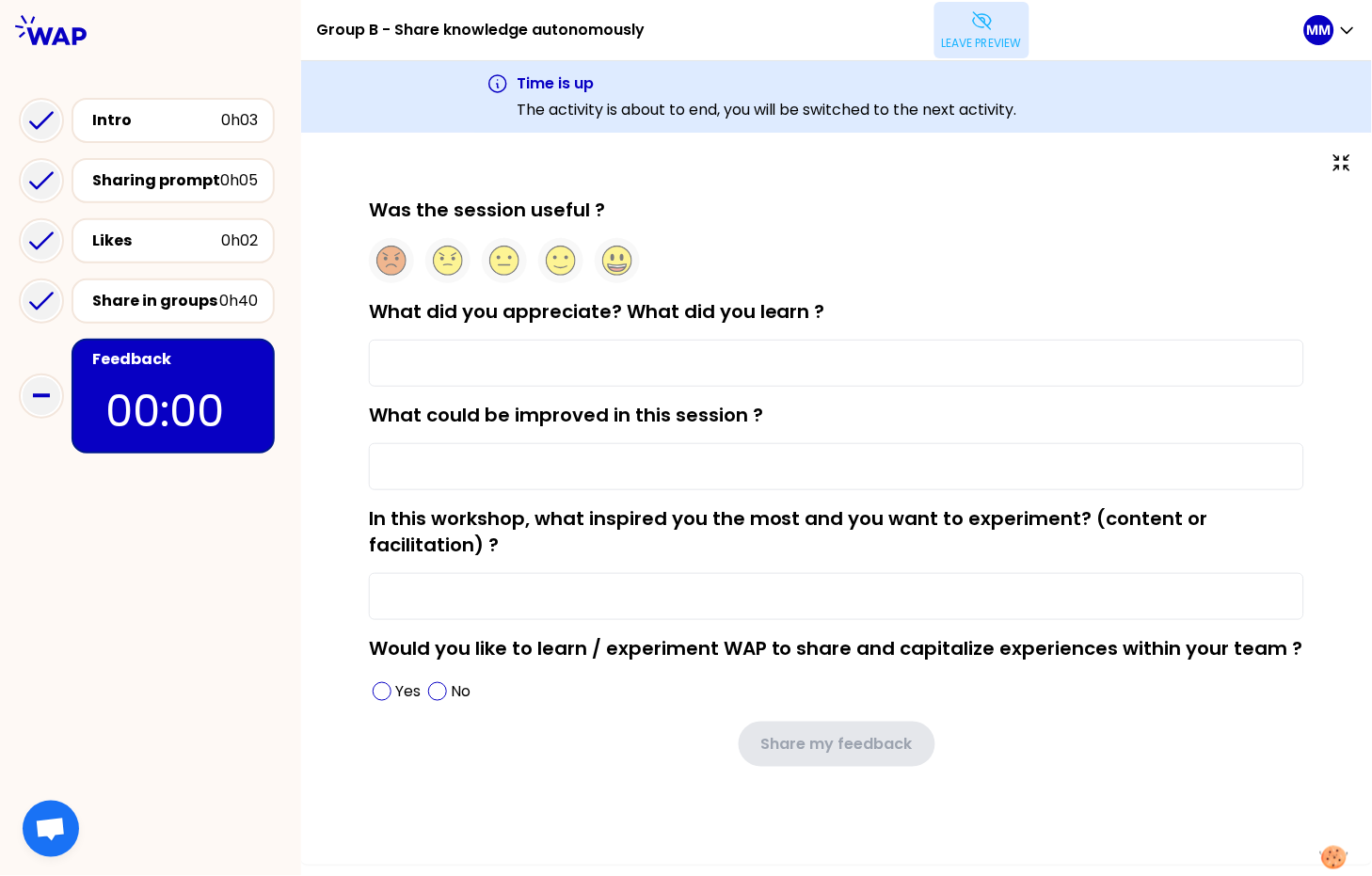
type input "Openness/Experiences sharing/ Creativity"
click at [67, 124] on div "Intro 0h03" at bounding box center [151, 120] width 263 height 60
click at [130, 113] on div "Intro" at bounding box center [156, 120] width 129 height 23
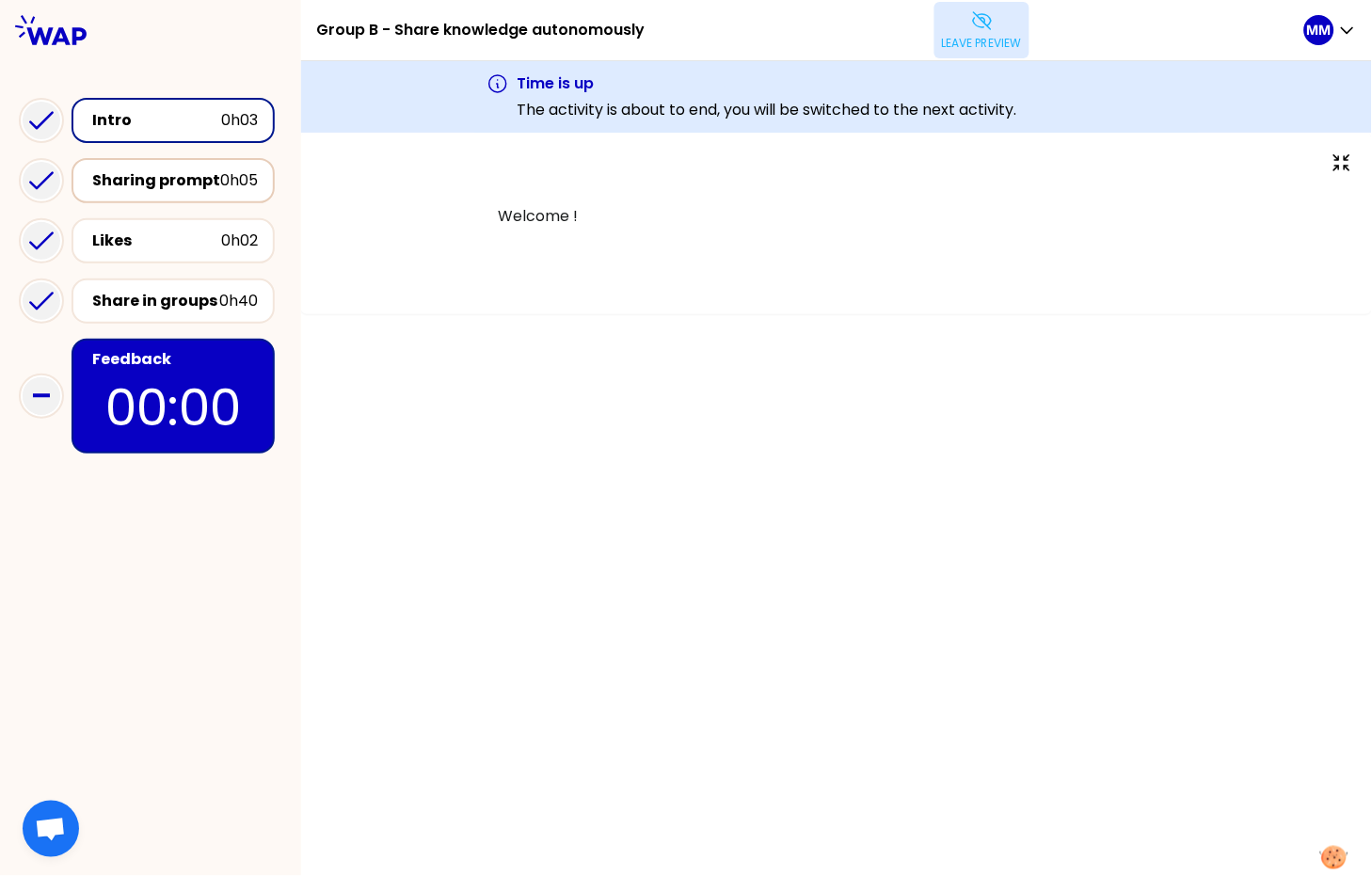
click at [156, 171] on div "Sharing prompt" at bounding box center [156, 180] width 128 height 23
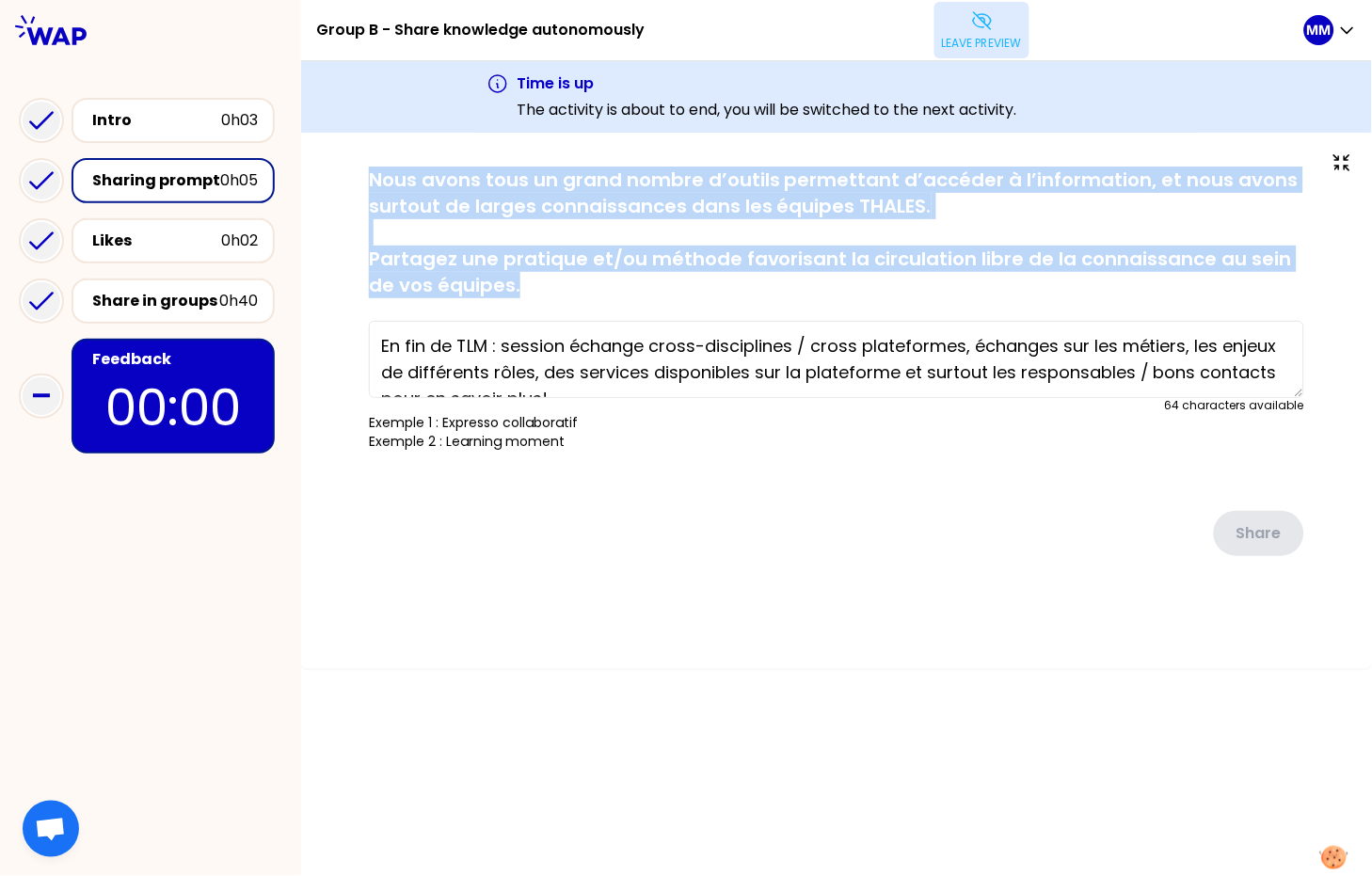
drag, startPoint x: 443, startPoint y: 245, endPoint x: 364, endPoint y: 174, distance: 106.2
click at [364, 174] on div "saved Nous avons tous un grand nombre d’outils permettant d’accéder à l’informa…" at bounding box center [836, 399] width 995 height 465
copy p "Nous avons tous un grand nombre d’outils permettant d’accéder à l’information, …"
